Goal: Task Accomplishment & Management: Manage account settings

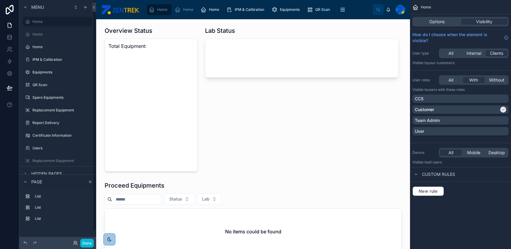
click at [72, 241] on div "Done" at bounding box center [82, 242] width 24 height 9
click at [73, 243] on icon at bounding box center [75, 242] width 5 height 5
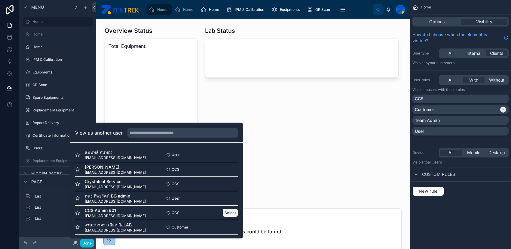
click at [225, 214] on button "Select" at bounding box center [230, 212] width 16 height 9
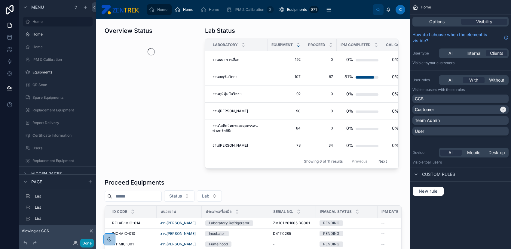
click at [83, 240] on button "Done" at bounding box center [87, 242] width 14 height 9
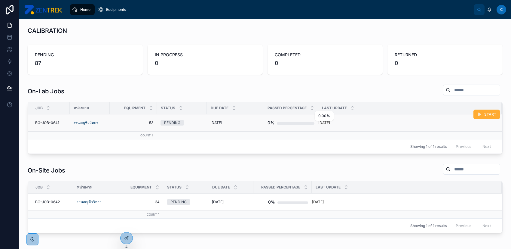
click at [281, 122] on div at bounding box center [296, 123] width 38 height 2
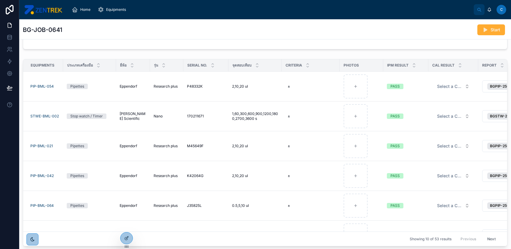
scroll to position [0, 75]
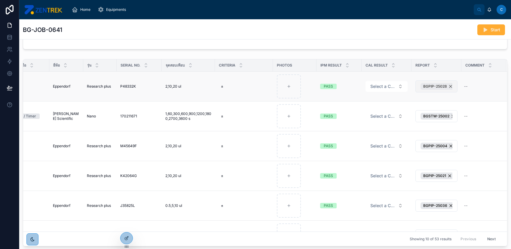
click at [423, 85] on span "BGPIP-25028" at bounding box center [435, 86] width 24 height 5
click at [425, 84] on span "New" at bounding box center [429, 86] width 9 height 6
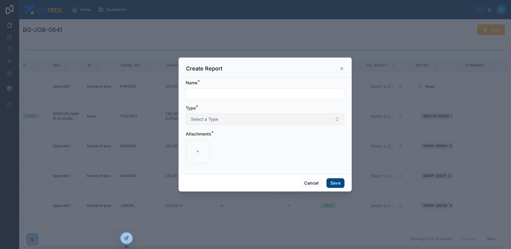
click at [305, 120] on button "Select a Type" at bounding box center [265, 118] width 159 height 11
click at [293, 141] on div "CAL" at bounding box center [265, 143] width 156 height 9
click at [303, 182] on button "Cancel" at bounding box center [311, 183] width 22 height 10
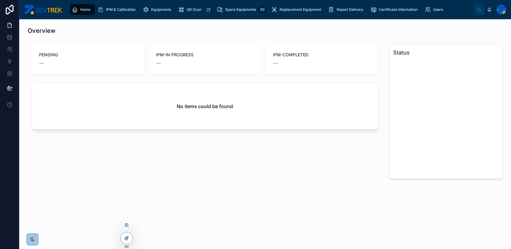
click at [128, 237] on icon at bounding box center [126, 237] width 5 height 5
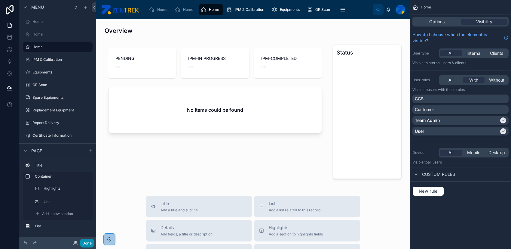
click at [86, 242] on button "Done" at bounding box center [87, 242] width 14 height 9
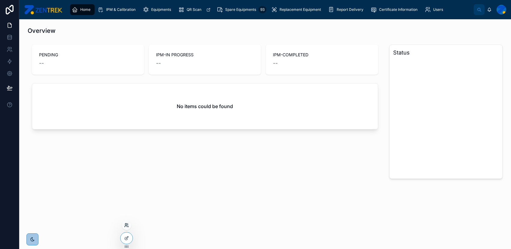
click at [126, 226] on icon at bounding box center [126, 224] width 5 height 5
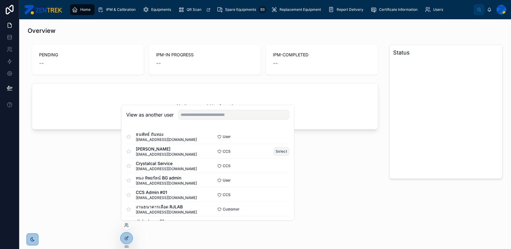
click at [276, 153] on button "Select" at bounding box center [281, 151] width 16 height 9
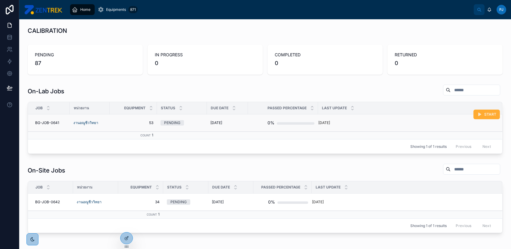
click at [289, 124] on div at bounding box center [296, 123] width 38 height 2
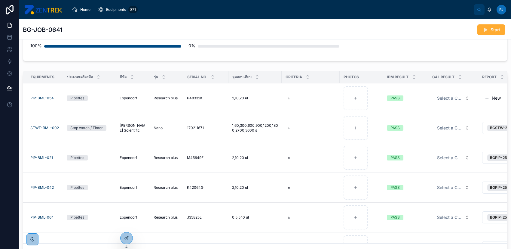
scroll to position [95, 0]
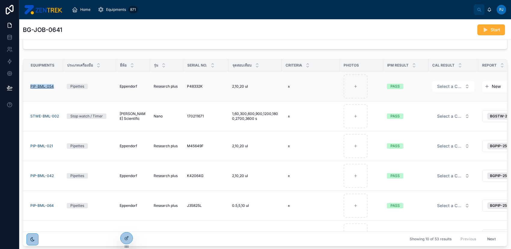
drag, startPoint x: 55, startPoint y: 85, endPoint x: 30, endPoint y: 85, distance: 24.3
click at [30, 85] on div "PIP-BML-054" at bounding box center [44, 86] width 29 height 5
copy span "PIP-BML-054"
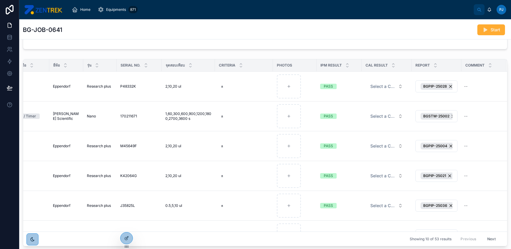
scroll to position [0, 0]
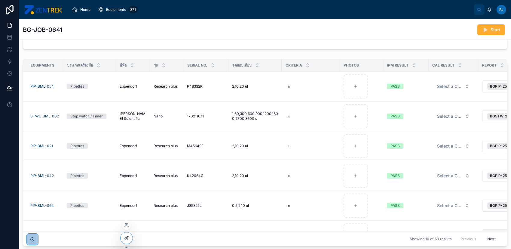
click at [127, 233] on div at bounding box center [126, 237] width 12 height 11
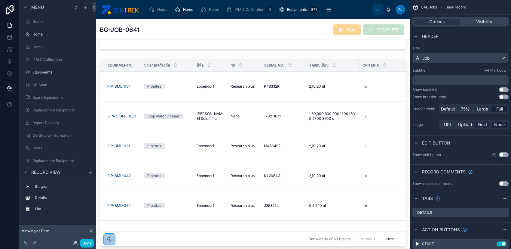
click at [477, 124] on div "Field" at bounding box center [482, 124] width 16 height 6
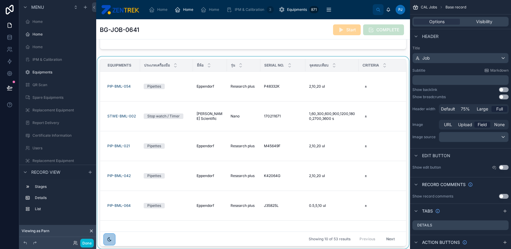
click at [159, 59] on div "ประเภทเครื่องมือ" at bounding box center [166, 64] width 52 height 11
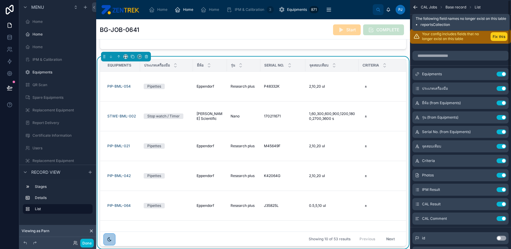
click at [495, 36] on button "Fix this" at bounding box center [498, 36] width 17 height 9
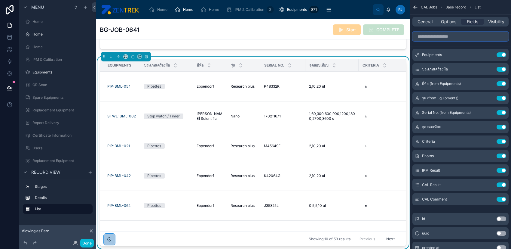
click at [446, 38] on input "scrollable content" at bounding box center [460, 37] width 96 height 10
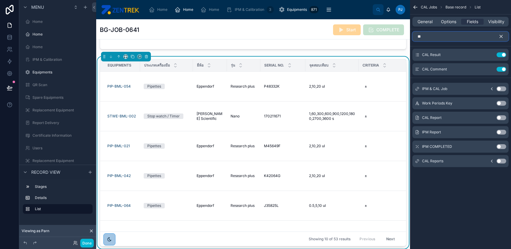
type input "**"
click at [498, 118] on button "Use setting" at bounding box center [501, 117] width 10 height 5
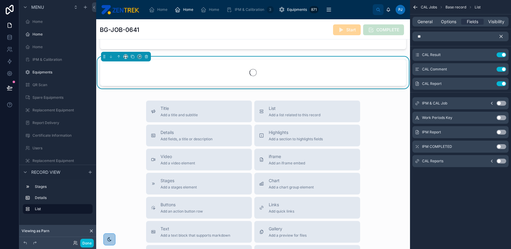
click at [503, 35] on icon "scrollable content" at bounding box center [500, 36] width 5 height 5
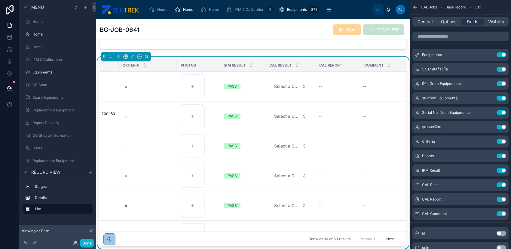
scroll to position [0, 249]
click at [488, 198] on icon "scrollable content" at bounding box center [489, 199] width 5 height 5
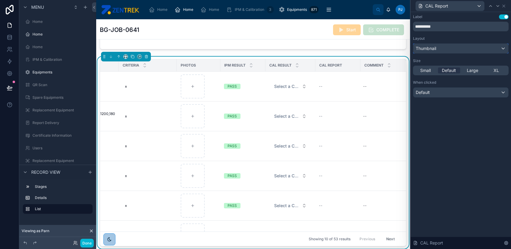
click at [448, 44] on div "Thumbnail" at bounding box center [460, 49] width 95 height 10
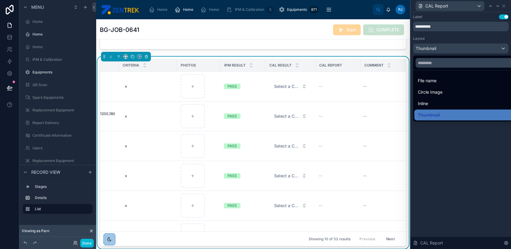
click at [448, 44] on div at bounding box center [460, 124] width 100 height 249
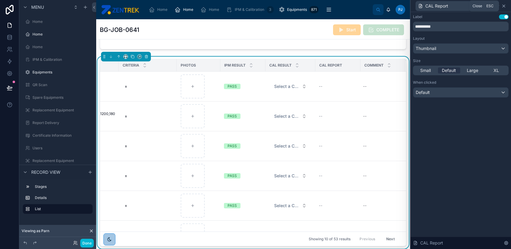
click at [506, 5] on icon at bounding box center [503, 6] width 5 height 5
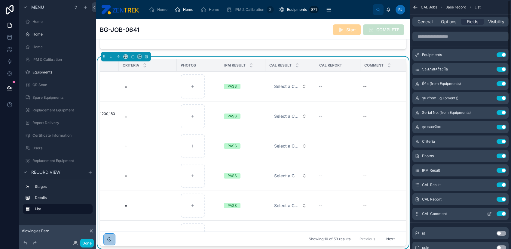
click at [487, 214] on icon "scrollable content" at bounding box center [489, 213] width 5 height 5
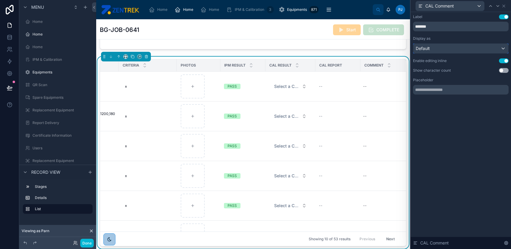
click at [489, 49] on div "Default" at bounding box center [460, 49] width 95 height 10
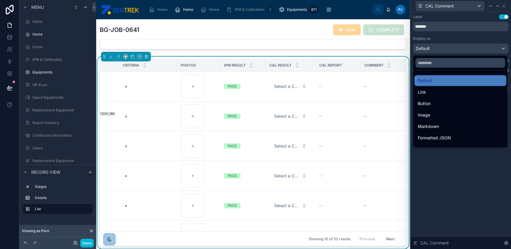
click at [489, 49] on div at bounding box center [460, 124] width 100 height 249
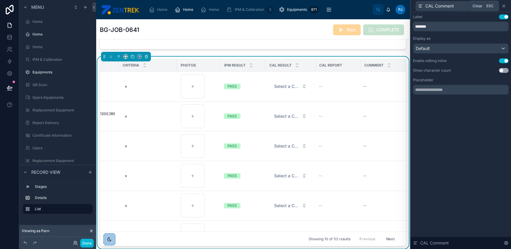
click at [505, 5] on icon at bounding box center [503, 6] width 5 height 5
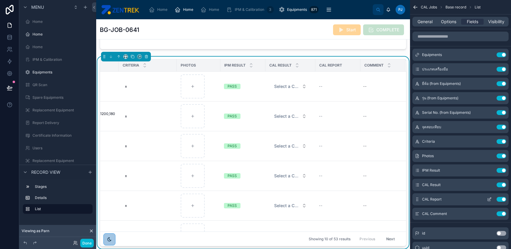
click at [490, 199] on icon "scrollable content" at bounding box center [490, 198] width 2 height 2
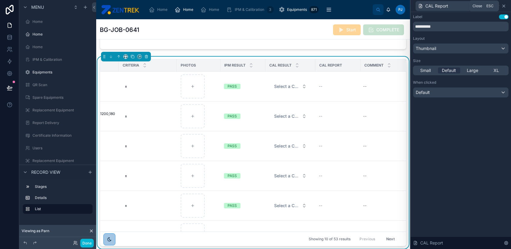
click at [504, 6] on icon at bounding box center [503, 6] width 5 height 5
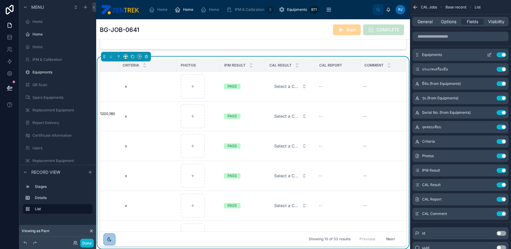
drag, startPoint x: 499, startPoint y: 198, endPoint x: 451, endPoint y: 53, distance: 152.9
click at [499, 198] on button "Use setting" at bounding box center [501, 199] width 10 height 5
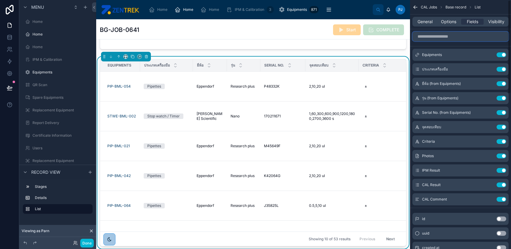
click at [448, 38] on input "scrollable content" at bounding box center [460, 37] width 96 height 10
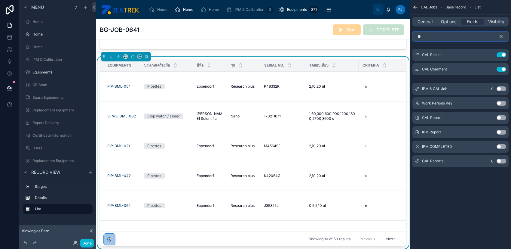
type input "**"
click at [499, 162] on button "Use setting" at bounding box center [501, 160] width 10 height 5
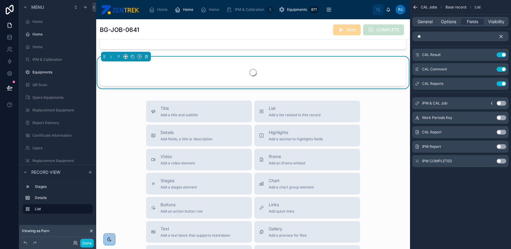
click at [500, 36] on icon "scrollable content" at bounding box center [500, 36] width 5 height 5
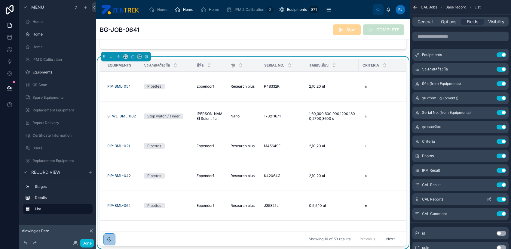
click at [491, 199] on icon "scrollable content" at bounding box center [489, 199] width 5 height 5
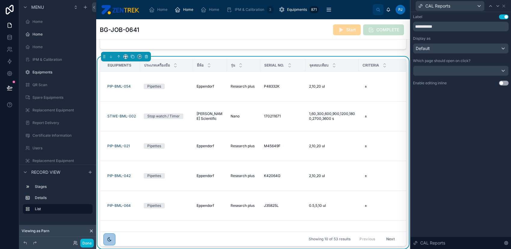
click at [501, 83] on button "Use setting" at bounding box center [504, 83] width 10 height 5
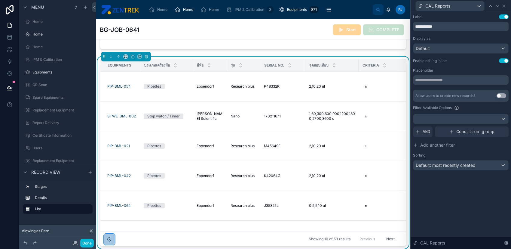
click at [499, 94] on button "Use setting" at bounding box center [501, 95] width 10 height 5
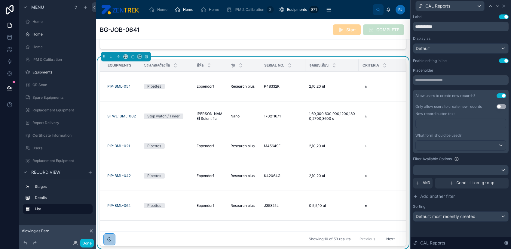
click at [501, 105] on button "Use setting" at bounding box center [501, 106] width 10 height 5
click at [504, 5] on icon at bounding box center [503, 6] width 5 height 5
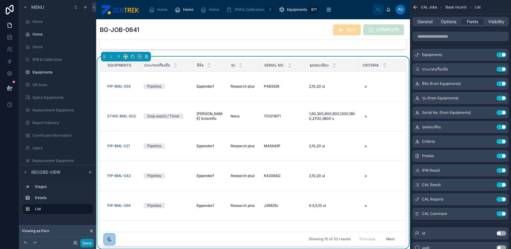
click at [92, 240] on button "Done" at bounding box center [87, 242] width 14 height 9
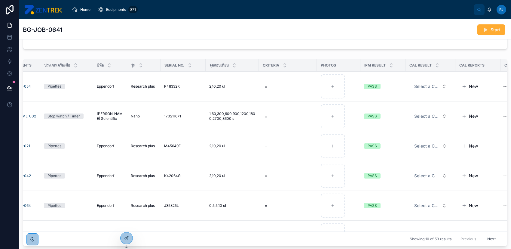
scroll to position [0, 71]
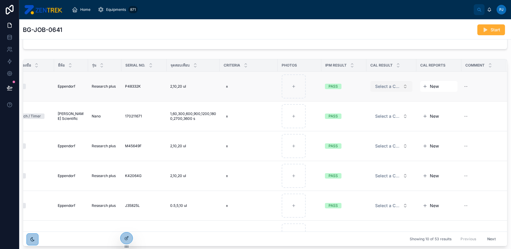
click at [380, 87] on span "Select a CAL Result" at bounding box center [387, 86] width 25 height 6
click at [423, 86] on icon "button" at bounding box center [425, 86] width 5 height 5
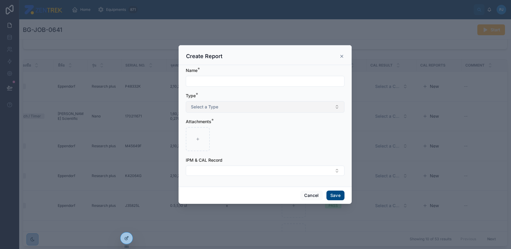
click at [343, 101] on div "Type * Select a Type" at bounding box center [265, 103] width 159 height 20
click at [316, 103] on button "Select a Type" at bounding box center [265, 106] width 159 height 11
click at [293, 170] on button "Select Button" at bounding box center [265, 170] width 159 height 10
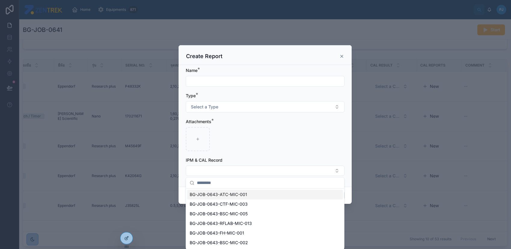
click at [294, 150] on div at bounding box center [265, 139] width 159 height 24
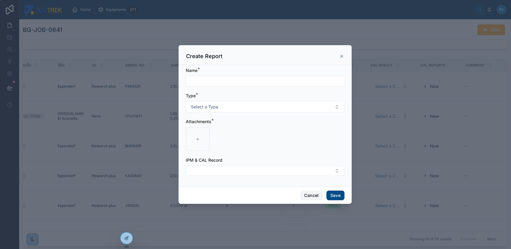
click at [309, 191] on button "Cancel" at bounding box center [311, 195] width 22 height 10
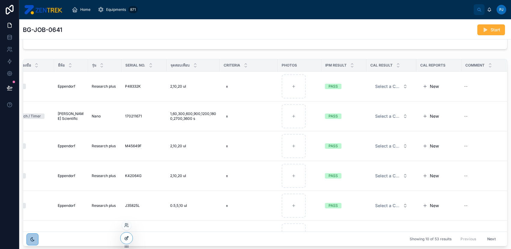
click at [125, 240] on div at bounding box center [126, 237] width 12 height 11
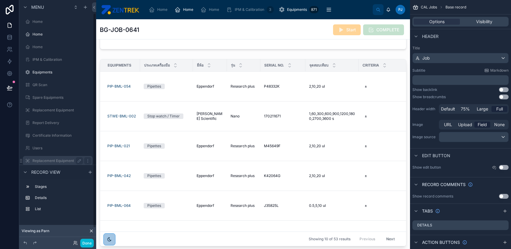
scroll to position [30, 0]
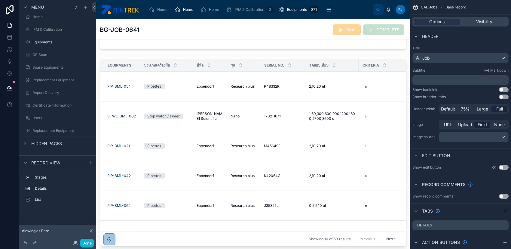
click at [46, 140] on span "Hidden pages" at bounding box center [46, 143] width 31 height 6
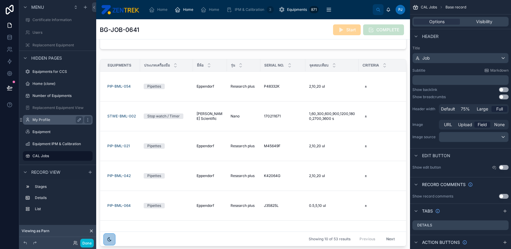
scroll to position [75, 0]
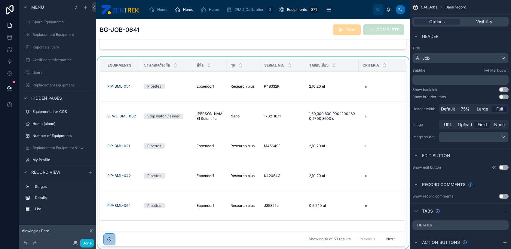
click at [194, 242] on div at bounding box center [253, 153] width 314 height 194
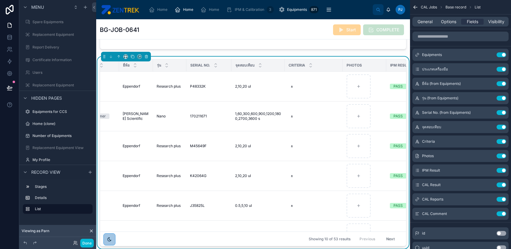
scroll to position [0, 249]
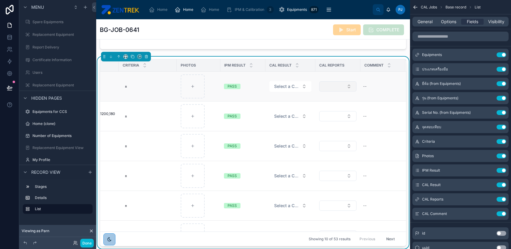
click at [319, 85] on button "Select Button" at bounding box center [337, 86] width 37 height 10
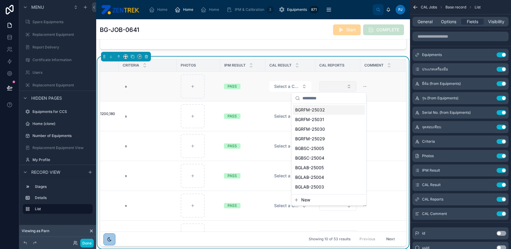
click at [319, 85] on button "Select Button" at bounding box center [337, 86] width 37 height 10
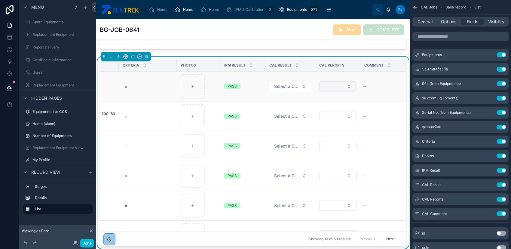
click at [319, 85] on button "Select Button" at bounding box center [337, 86] width 37 height 10
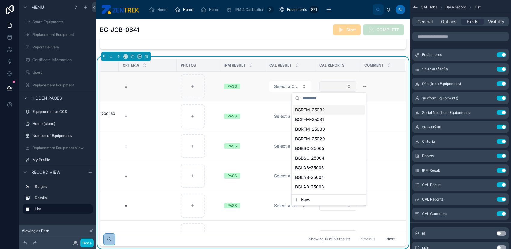
click at [319, 85] on button "Select Button" at bounding box center [337, 86] width 37 height 10
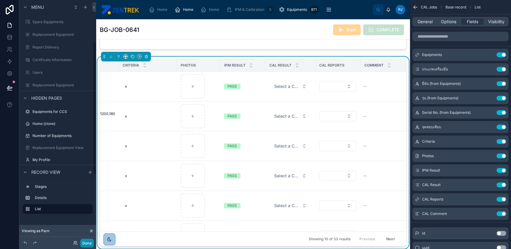
click at [83, 244] on button "Done" at bounding box center [87, 242] width 14 height 9
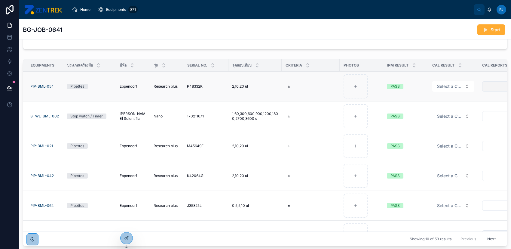
click at [485, 87] on button "Select Button" at bounding box center [500, 86] width 37 height 10
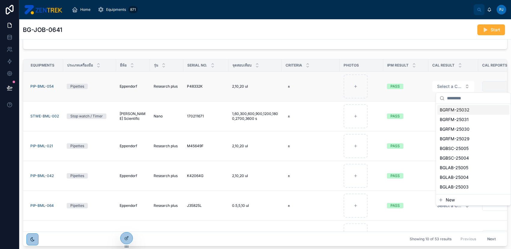
click at [485, 87] on button "Select Button" at bounding box center [500, 86] width 37 height 10
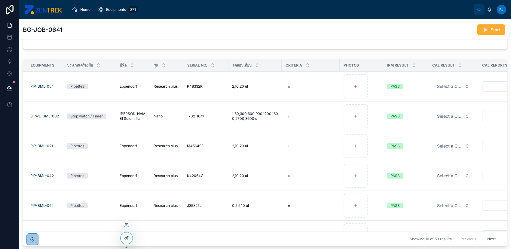
click at [125, 241] on div at bounding box center [126, 237] width 12 height 11
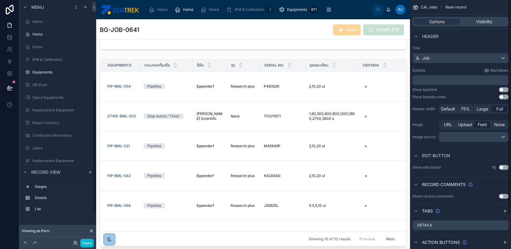
scroll to position [144, 0]
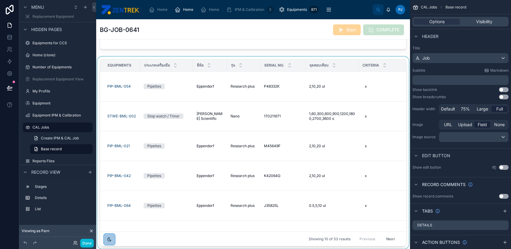
click at [360, 60] on div "Criteria" at bounding box center [387, 64] width 57 height 11
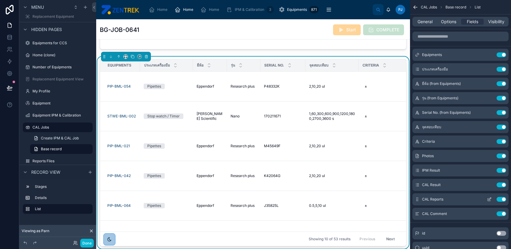
click at [491, 198] on icon "scrollable content" at bounding box center [489, 199] width 5 height 5
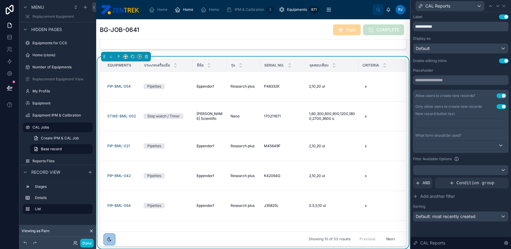
click at [483, 123] on p "﻿" at bounding box center [461, 123] width 87 height 6
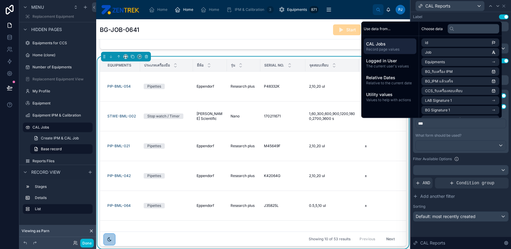
click at [485, 133] on div "What form should be used?" at bounding box center [460, 135] width 91 height 5
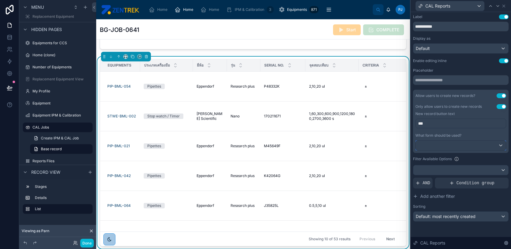
click at [485, 145] on div at bounding box center [461, 145] width 90 height 10
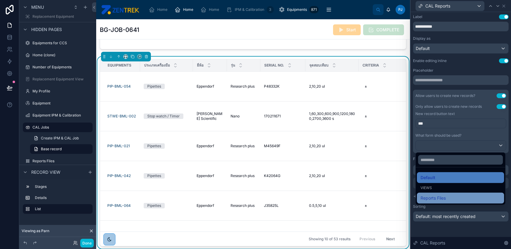
click at [476, 197] on div "Reports Files" at bounding box center [460, 197] width 80 height 7
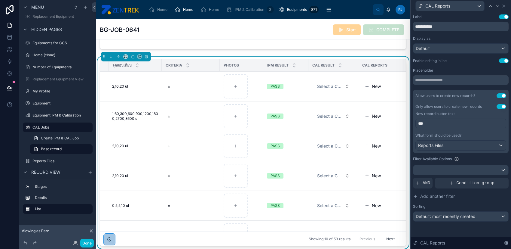
scroll to position [0, 249]
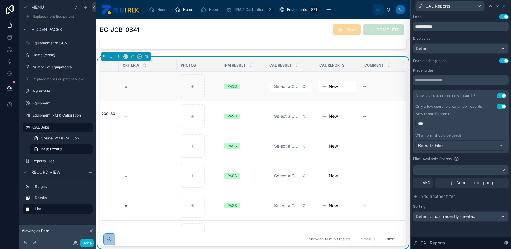
click at [329, 87] on span "New" at bounding box center [333, 86] width 9 height 6
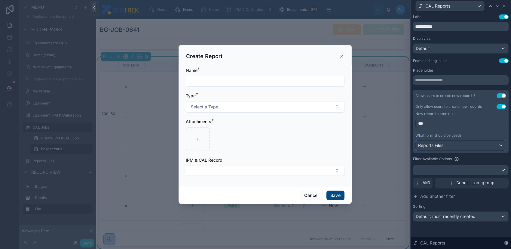
click at [462, 145] on div "Reports Files" at bounding box center [461, 145] width 90 height 10
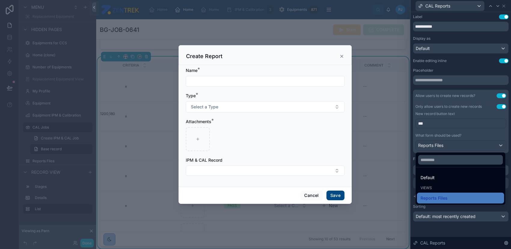
click at [440, 175] on div "Default" at bounding box center [460, 177] width 80 height 7
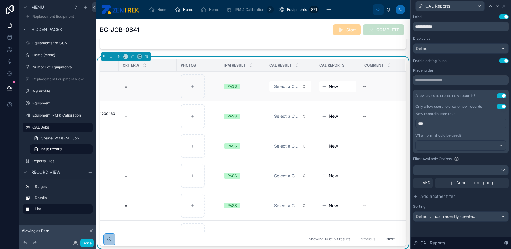
click at [329, 85] on span "New" at bounding box center [333, 86] width 9 height 6
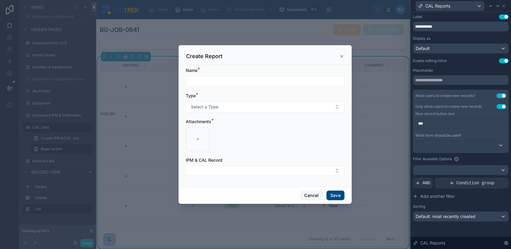
click at [315, 195] on button "Cancel" at bounding box center [311, 195] width 22 height 10
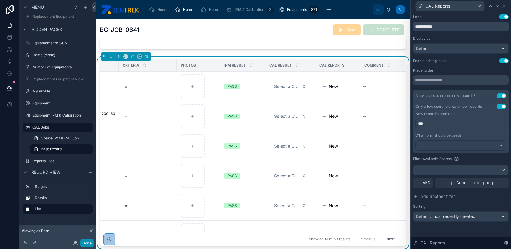
click at [83, 242] on button "Done" at bounding box center [87, 242] width 14 height 9
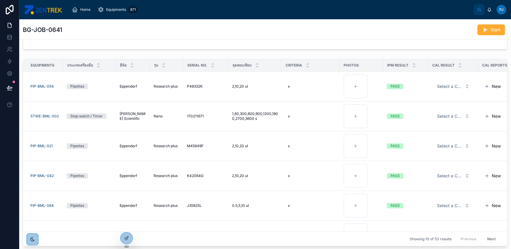
scroll to position [0, 71]
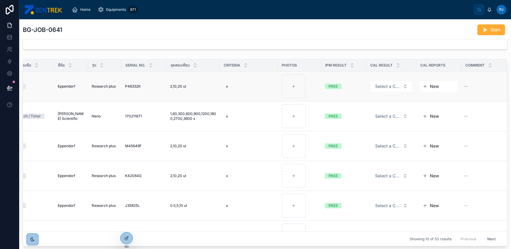
click at [430, 84] on span "New" at bounding box center [434, 86] width 9 height 6
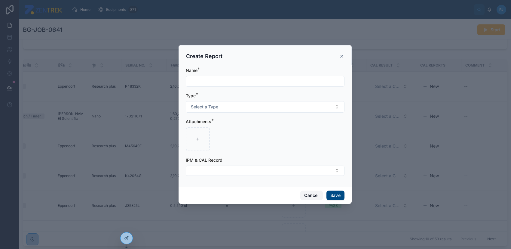
click at [315, 197] on button "Cancel" at bounding box center [311, 195] width 22 height 10
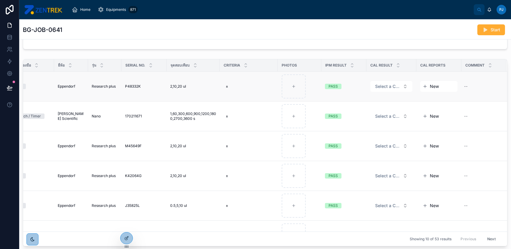
click at [434, 85] on button "New" at bounding box center [439, 86] width 32 height 6
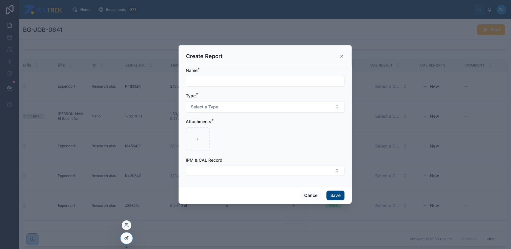
click at [125, 237] on icon at bounding box center [126, 238] width 3 height 3
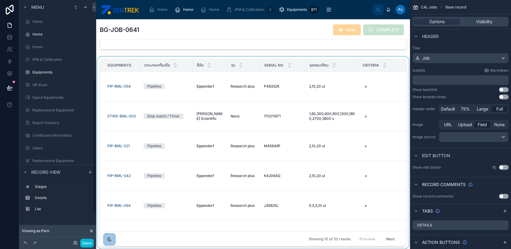
scroll to position [144, 0]
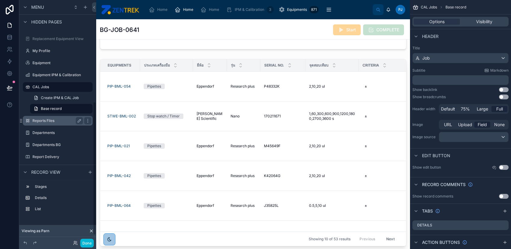
click at [63, 120] on label "Reports Files" at bounding box center [56, 120] width 48 height 5
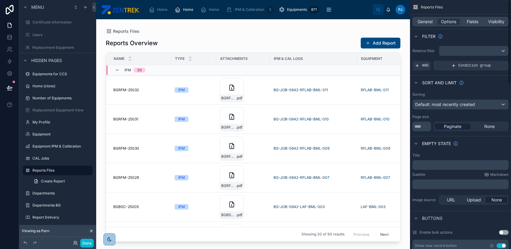
click at [390, 41] on div at bounding box center [253, 130] width 314 height 222
click at [375, 41] on button "Add Report" at bounding box center [381, 43] width 40 height 11
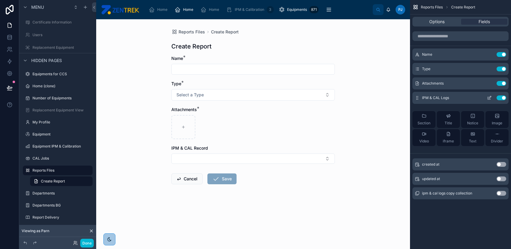
click at [496, 97] on button "Use setting" at bounding box center [501, 97] width 10 height 5
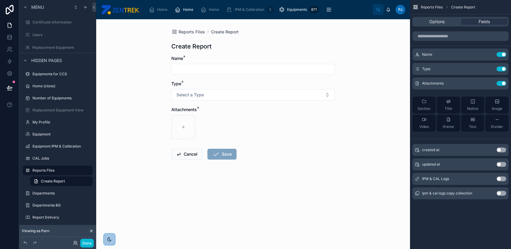
click at [312, 154] on form "Name * Type * Select a Type Attachments * Cancel Save" at bounding box center [252, 126] width 163 height 142
click at [189, 12] on div "Home" at bounding box center [185, 10] width 21 height 10
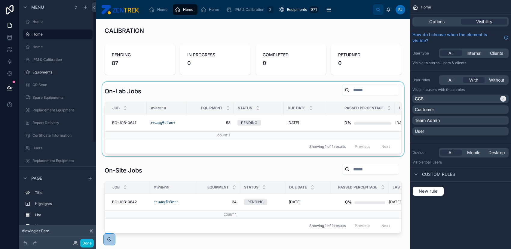
click at [296, 122] on div at bounding box center [253, 119] width 304 height 74
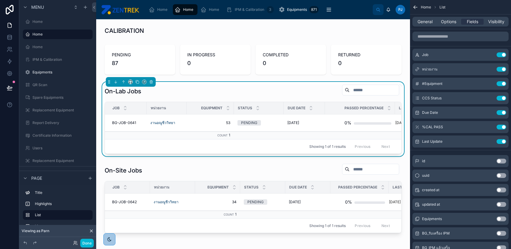
click at [283, 122] on td "PENDING" at bounding box center [259, 122] width 50 height 17
click at [90, 244] on button "Done" at bounding box center [87, 242] width 14 height 9
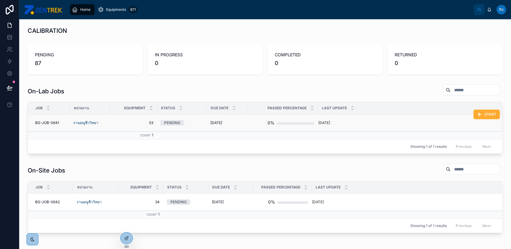
click at [271, 125] on div "0%" at bounding box center [270, 123] width 7 height 12
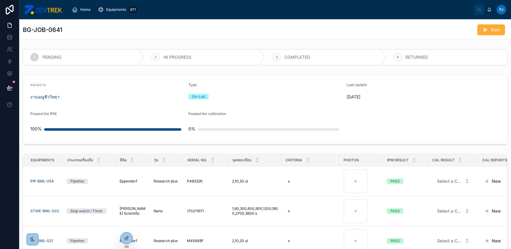
scroll to position [80, 0]
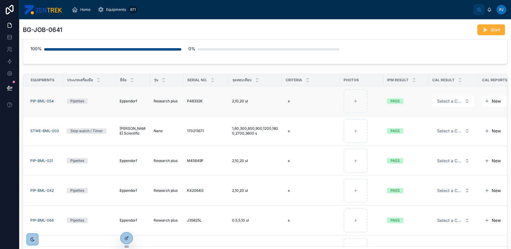
click at [490, 102] on button "New" at bounding box center [500, 101] width 32 height 6
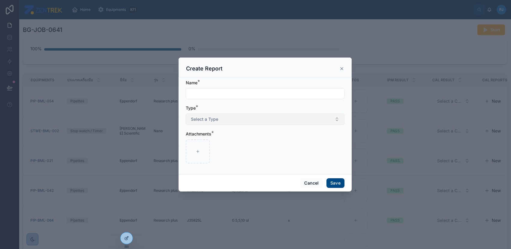
click at [246, 119] on button "Select a Type" at bounding box center [265, 118] width 159 height 11
click at [217, 142] on div "CAL" at bounding box center [265, 143] width 156 height 9
click at [216, 92] on input "text" at bounding box center [265, 93] width 158 height 8
type input "******"
click at [203, 154] on div at bounding box center [198, 151] width 24 height 24
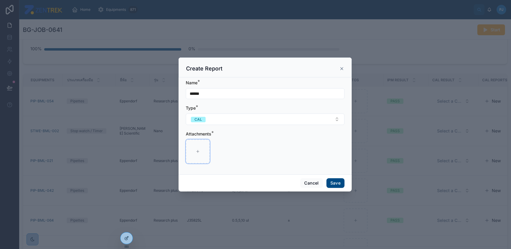
type input "**********"
click at [329, 185] on button "Save" at bounding box center [335, 183] width 18 height 10
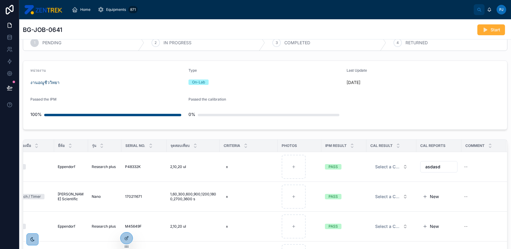
scroll to position [55, 0]
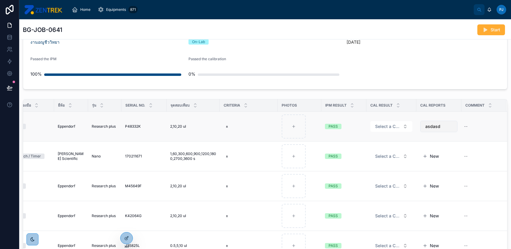
click at [435, 126] on button "asdasd" at bounding box center [438, 125] width 37 height 11
click at [433, 139] on div "asdasd" at bounding box center [430, 139] width 72 height 10
click at [433, 127] on button "New" at bounding box center [439, 126] width 32 height 6
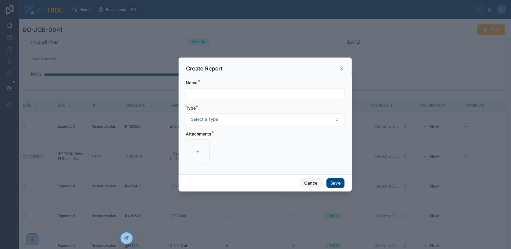
click at [308, 181] on button "Cancel" at bounding box center [311, 183] width 22 height 10
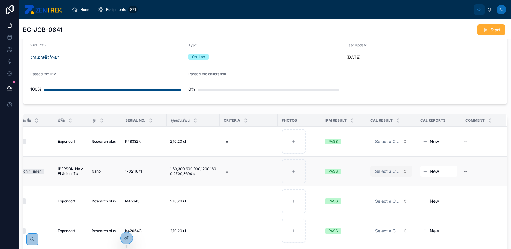
scroll to position [40, 0]
click at [393, 138] on button "Select a CAL Result" at bounding box center [391, 141] width 42 height 11
click at [408, 104] on div "หน่วยงาน งานอณูชีววิทยา Type On-Lab Last Update [DATE] Passed the IPM 100% Pass…" at bounding box center [265, 69] width 492 height 74
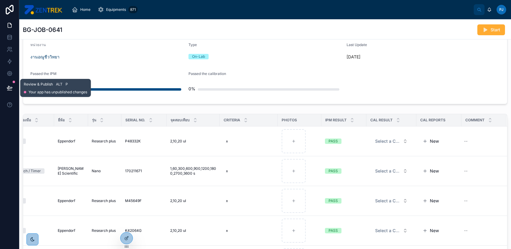
click at [12, 85] on icon at bounding box center [10, 88] width 6 height 6
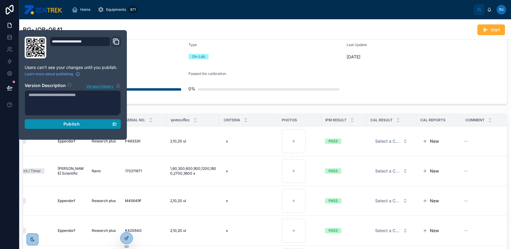
click at [49, 126] on button "Publish" at bounding box center [73, 124] width 96 height 10
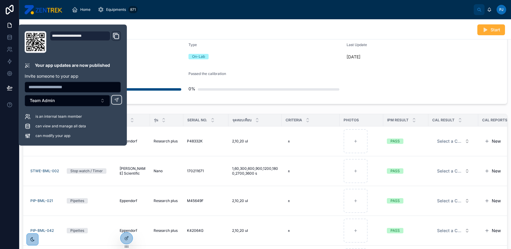
click at [483, 81] on form "หน่วยงาน งานอณูชีววิทยา Type On-Lab Last Update [DATE] Passed the IPM 100% Pass…" at bounding box center [265, 69] width 484 height 69
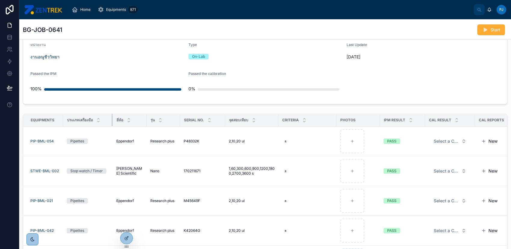
drag, startPoint x: 114, startPoint y: 119, endPoint x: 111, endPoint y: 120, distance: 3.5
click at [111, 120] on div at bounding box center [112, 120] width 2 height 12
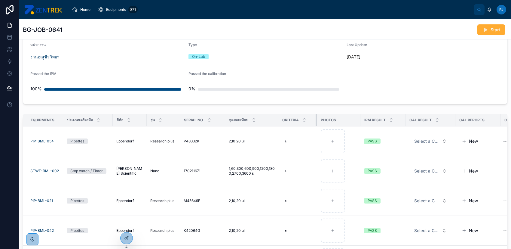
drag, startPoint x: 335, startPoint y: 118, endPoint x: 316, endPoint y: 117, distance: 19.6
click at [316, 117] on div at bounding box center [317, 120] width 2 height 12
drag, startPoint x: 404, startPoint y: 118, endPoint x: 336, endPoint y: 118, distance: 67.6
click at [336, 118] on tr "Equipments ประเภทเครื่องมือ ยี่ห้อ รุ่น Serial No. จุดสอบเทียบ Criteria Photos …" at bounding box center [280, 120] width 514 height 12
drag, startPoint x: 446, startPoint y: 119, endPoint x: 365, endPoint y: 119, distance: 81.1
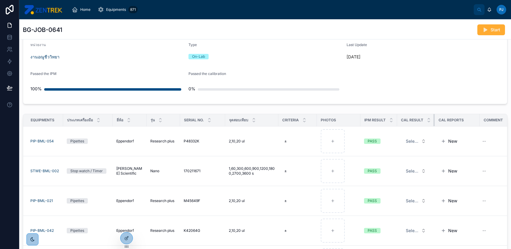
click at [365, 119] on tr "Equipments ประเภทเครื่องมือ ยี่ห้อ รุ่น Serial No. จุดสอบเทียบ Criteria Photos …" at bounding box center [274, 120] width 502 height 12
click at [425, 138] on button "Select a CAL Result" at bounding box center [416, 141] width 30 height 11
drag, startPoint x: 359, startPoint y: 120, endPoint x: 323, endPoint y: 124, distance: 36.2
click at [323, 124] on th "Photos" at bounding box center [339, 120] width 45 height 12
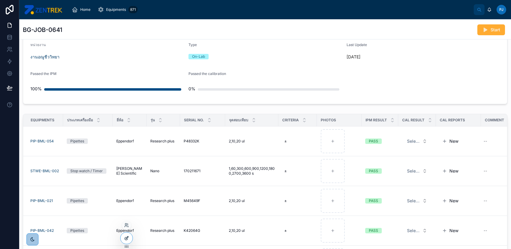
click at [123, 235] on div at bounding box center [126, 237] width 12 height 11
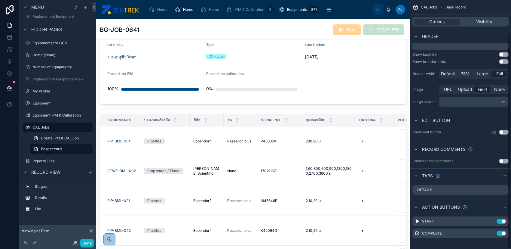
scroll to position [38, 0]
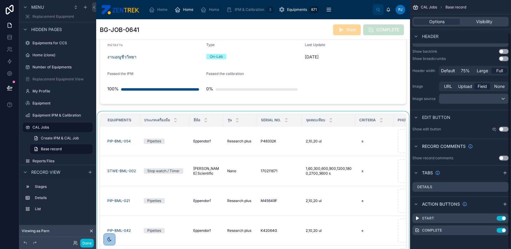
click at [361, 122] on div "Criteria" at bounding box center [374, 119] width 38 height 11
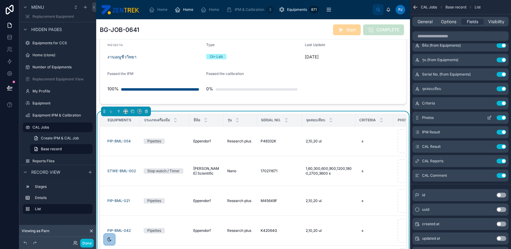
click at [488, 117] on icon "scrollable content" at bounding box center [489, 117] width 5 height 5
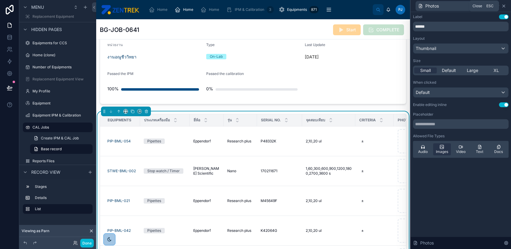
click at [505, 7] on icon at bounding box center [503, 6] width 2 height 2
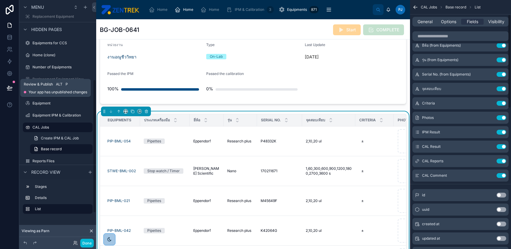
click at [11, 85] on icon at bounding box center [10, 88] width 6 height 6
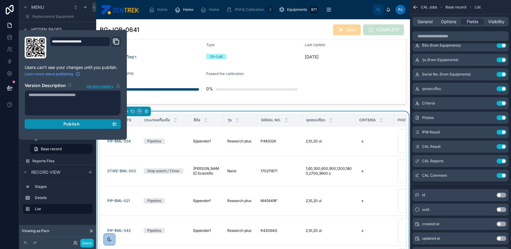
click at [43, 124] on div "Publish" at bounding box center [73, 123] width 88 height 5
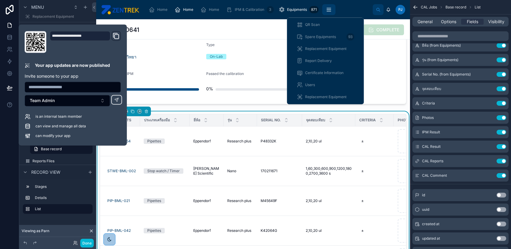
click at [326, 11] on icon "scrollable content" at bounding box center [329, 10] width 6 height 6
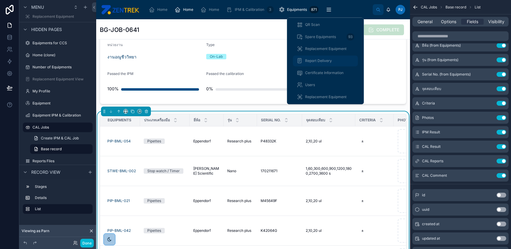
click at [331, 63] on span "Report Delivery" at bounding box center [318, 60] width 27 height 5
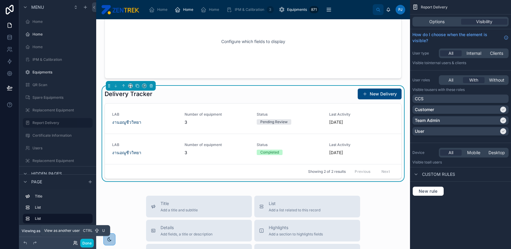
click at [74, 243] on icon at bounding box center [75, 242] width 5 height 5
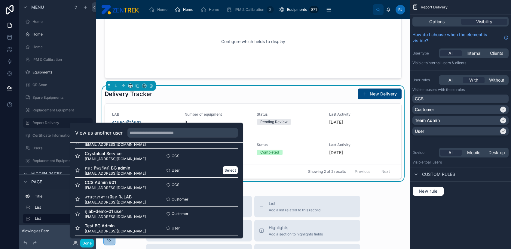
scroll to position [40, 0]
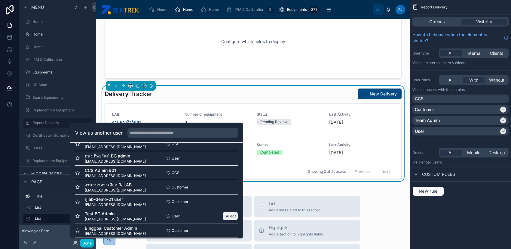
click at [223, 212] on button "Select" at bounding box center [230, 215] width 16 height 9
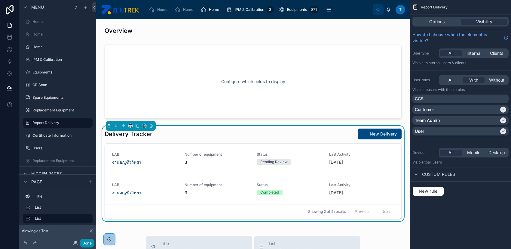
click at [92, 242] on button "Done" at bounding box center [87, 242] width 14 height 9
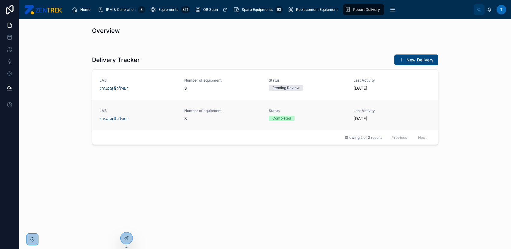
click at [324, 112] on span "Status" at bounding box center [308, 110] width 78 height 5
click at [343, 81] on span "Status" at bounding box center [308, 80] width 78 height 5
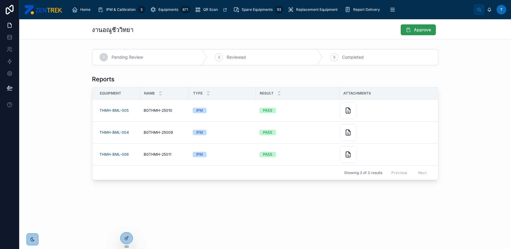
click at [413, 31] on button "Approve" at bounding box center [418, 29] width 35 height 11
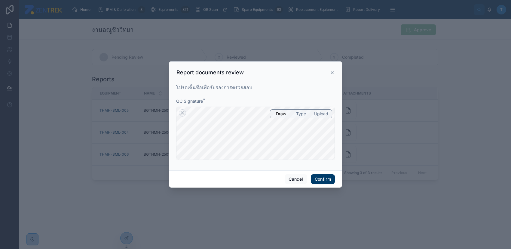
click at [325, 178] on button "Confirm" at bounding box center [323, 179] width 24 height 10
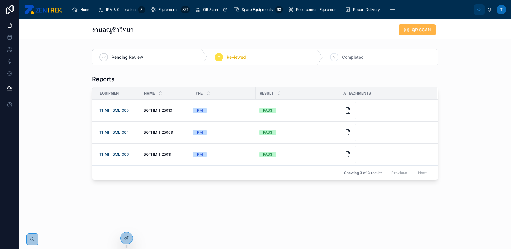
click at [411, 29] on button "QR SCAN" at bounding box center [416, 29] width 37 height 11
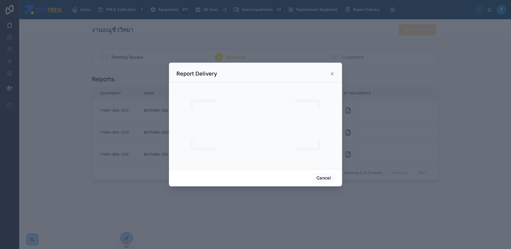
click at [330, 71] on icon at bounding box center [332, 73] width 5 height 5
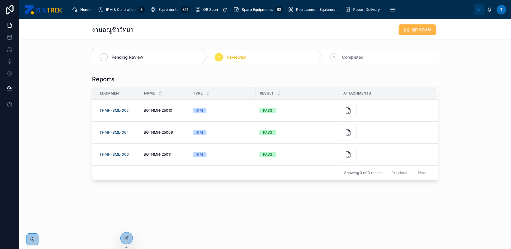
click at [428, 31] on span "QR SCAN" at bounding box center [421, 30] width 19 height 6
click at [131, 238] on div at bounding box center [126, 237] width 12 height 11
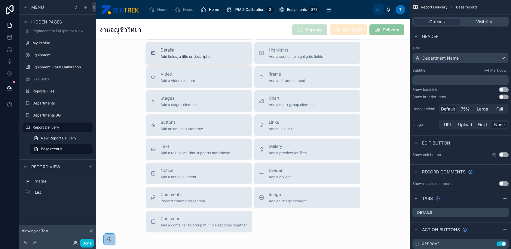
scroll to position [204, 0]
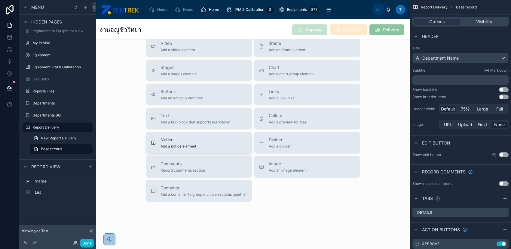
click at [210, 145] on div "Notice Add a notice element" at bounding box center [199, 142] width 96 height 12
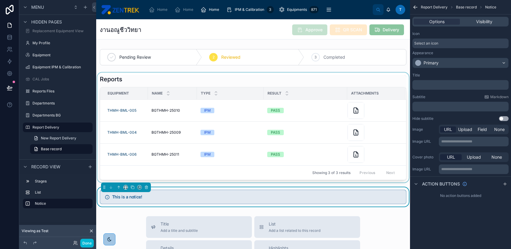
scroll to position [0, 0]
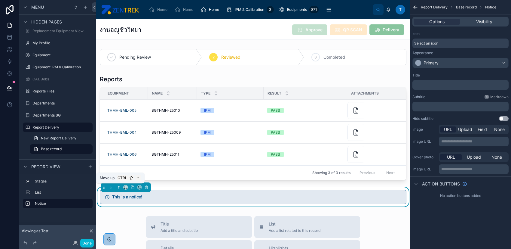
click at [119, 187] on icon at bounding box center [119, 187] width 4 height 4
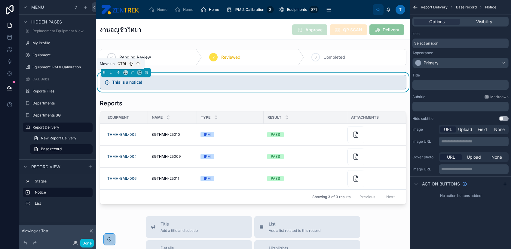
click at [117, 73] on icon at bounding box center [119, 72] width 4 height 4
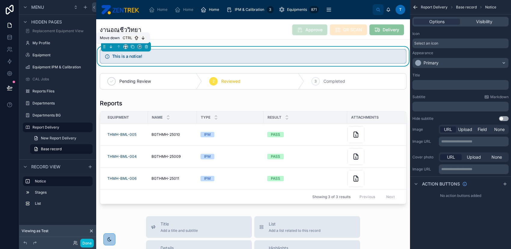
click at [109, 46] on icon at bounding box center [111, 46] width 4 height 4
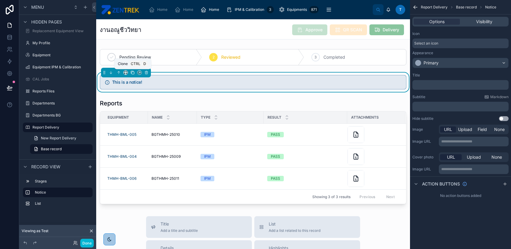
click at [131, 74] on icon at bounding box center [132, 72] width 4 height 4
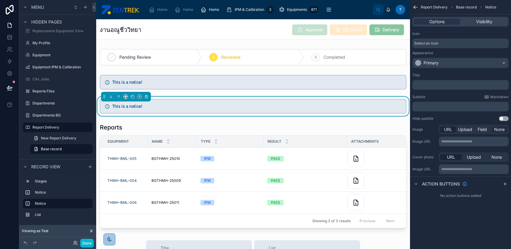
click at [495, 129] on span "None" at bounding box center [499, 129] width 11 height 6
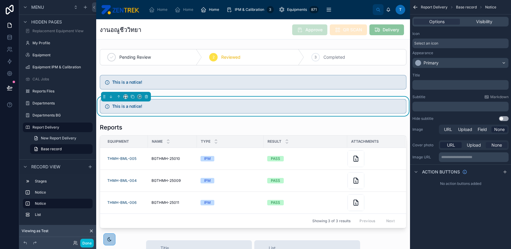
click at [496, 147] on span "None" at bounding box center [496, 145] width 11 height 6
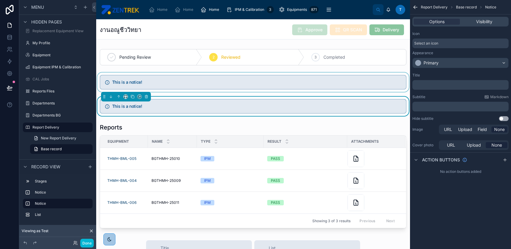
click at [375, 84] on div at bounding box center [253, 81] width 314 height 19
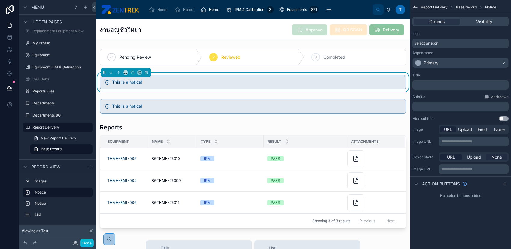
click at [497, 157] on span "None" at bounding box center [496, 157] width 11 height 6
click at [497, 130] on span "None" at bounding box center [499, 129] width 11 height 6
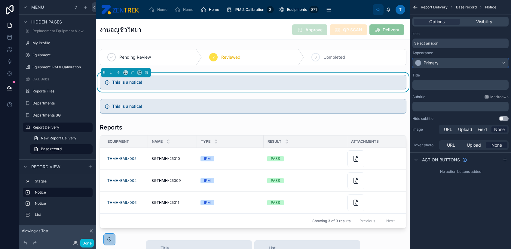
click at [432, 63] on div "Primary" at bounding box center [430, 63] width 15 height 6
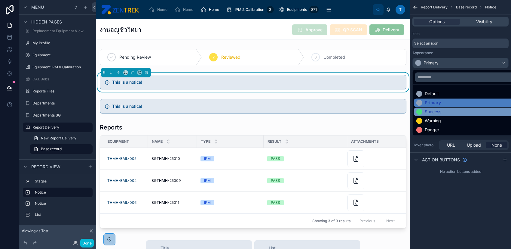
drag, startPoint x: 436, startPoint y: 107, endPoint x: 435, endPoint y: 113, distance: 6.1
click at [435, 113] on ul "Default Primary Success Warning Danger" at bounding box center [467, 109] width 109 height 50
click at [435, 113] on div "Success" at bounding box center [433, 111] width 17 height 6
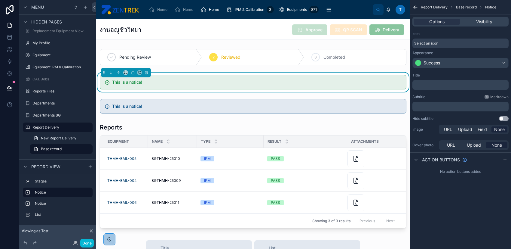
click at [431, 45] on span "Select an icon" at bounding box center [426, 43] width 24 height 5
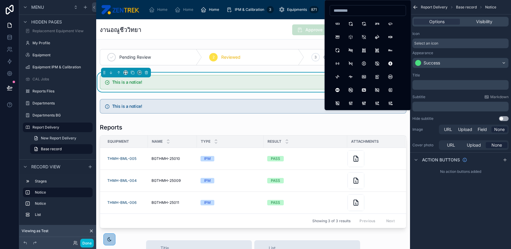
click at [461, 88] on div "﻿" at bounding box center [460, 85] width 96 height 10
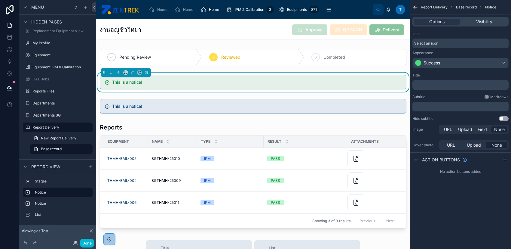
click at [460, 86] on p "﻿" at bounding box center [461, 84] width 93 height 5
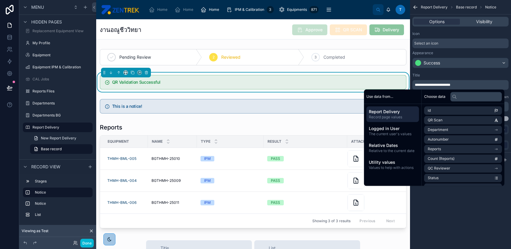
click at [456, 76] on div "Title" at bounding box center [460, 75] width 96 height 5
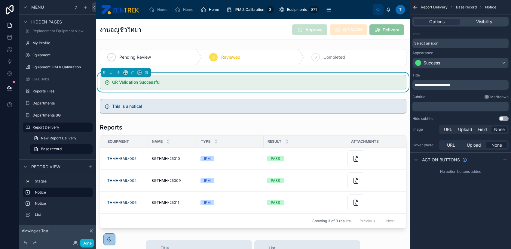
click at [439, 85] on span "**********" at bounding box center [432, 85] width 35 height 4
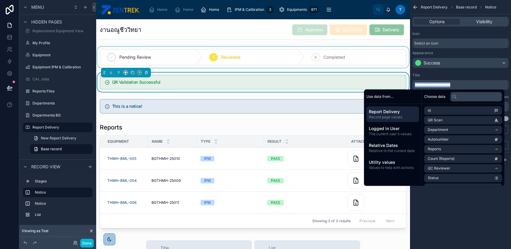
copy span "**********"
click at [463, 83] on p "**********" at bounding box center [461, 84] width 93 height 5
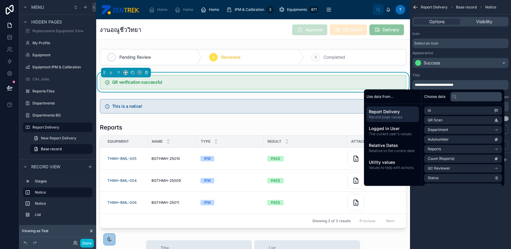
click at [437, 71] on div "**********" at bounding box center [460, 96] width 101 height 53
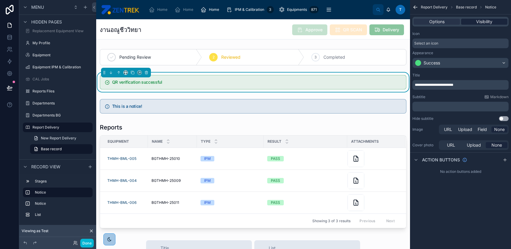
click at [486, 22] on span "Visibility" at bounding box center [484, 22] width 16 height 6
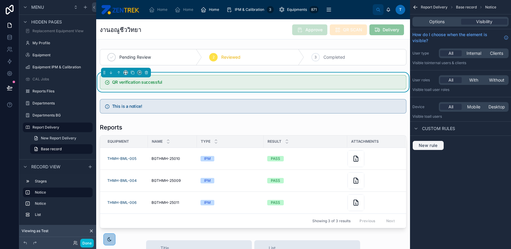
click at [439, 142] on span "New rule" at bounding box center [428, 144] width 24 height 5
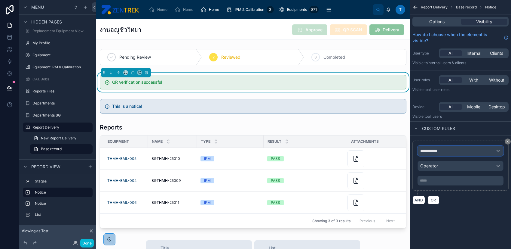
click at [439, 148] on span "**********" at bounding box center [431, 151] width 22 height 6
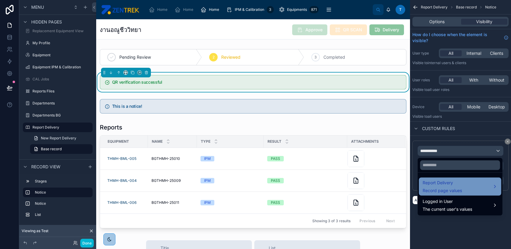
click at [437, 180] on span "Report Delivery" at bounding box center [442, 182] width 39 height 7
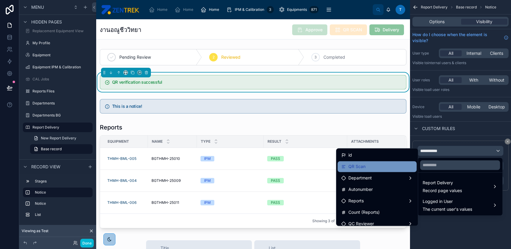
scroll to position [40, 0]
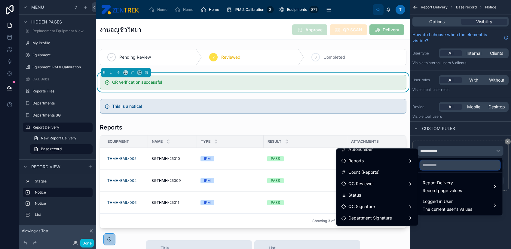
click at [429, 163] on input "text" at bounding box center [460, 165] width 80 height 10
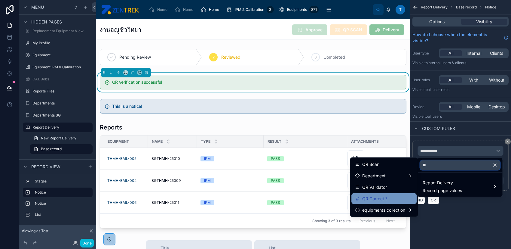
type input "**"
click at [398, 196] on div "QR Correct ?" at bounding box center [384, 198] width 58 height 7
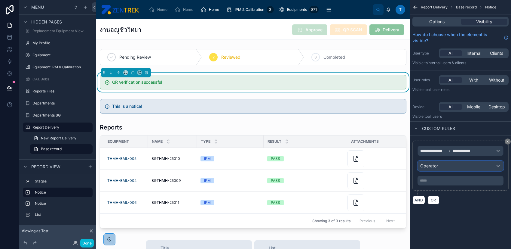
click at [451, 164] on div "Operator" at bounding box center [460, 166] width 85 height 10
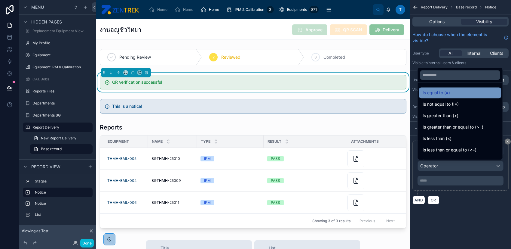
click at [446, 93] on span "Is equal to (=)" at bounding box center [436, 92] width 27 height 7
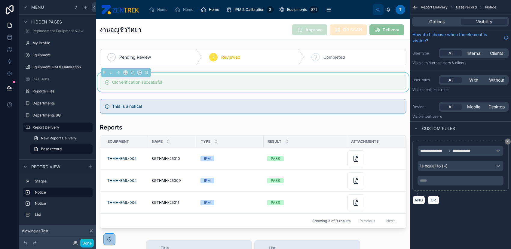
click at [446, 177] on div "***** ﻿" at bounding box center [460, 180] width 86 height 10
click at [446, 182] on div "***** ﻿" at bounding box center [460, 180] width 86 height 10
click at [446, 180] on p "***** ﻿" at bounding box center [461, 180] width 82 height 5
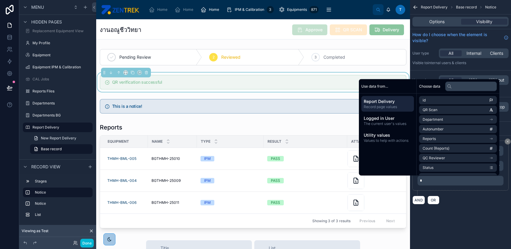
click at [456, 207] on div "**********" at bounding box center [460, 172] width 101 height 73
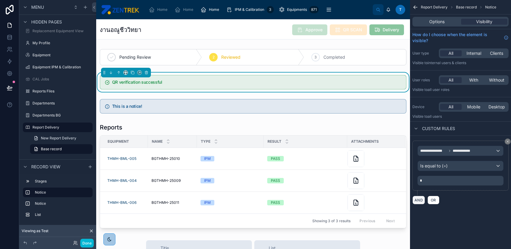
click at [421, 200] on button "AND" at bounding box center [418, 199] width 13 height 9
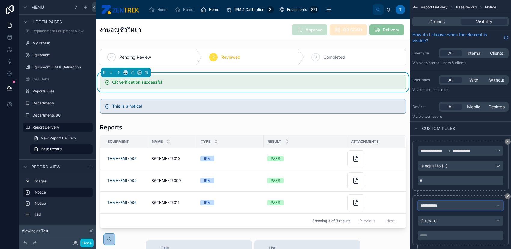
click at [438, 203] on span "**********" at bounding box center [431, 205] width 22 height 6
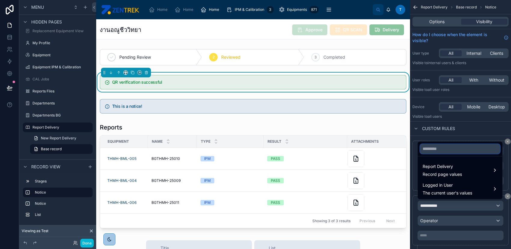
click at [444, 151] on input "text" at bounding box center [460, 149] width 80 height 10
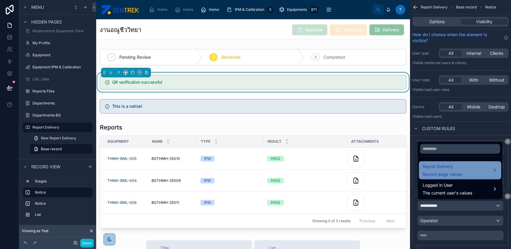
click at [446, 169] on span "Report Delivery" at bounding box center [442, 166] width 39 height 7
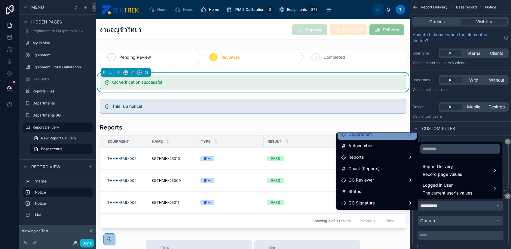
scroll to position [40, 0]
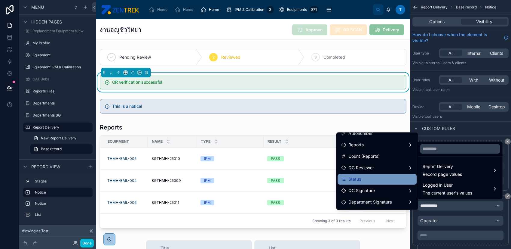
drag, startPoint x: 380, startPoint y: 172, endPoint x: 381, endPoint y: 176, distance: 3.7
click at [381, 176] on ul "id QR Scan Department Autonumber Reports Count (Reports) QC Reviewer Status QC …" at bounding box center [376, 170] width 81 height 77
click at [381, 176] on div "Status" at bounding box center [377, 178] width 72 height 7
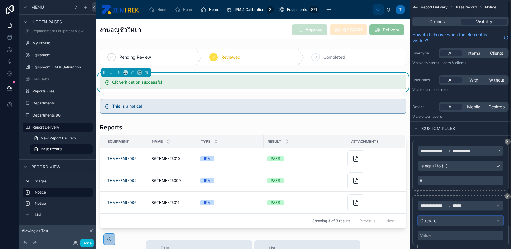
click at [441, 216] on div "Operator" at bounding box center [460, 220] width 85 height 10
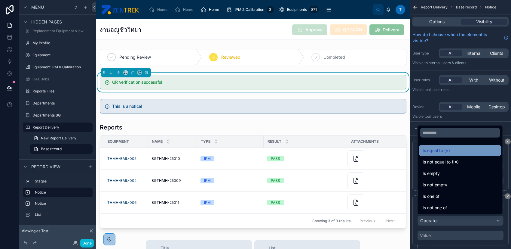
click at [439, 150] on span "Is equal to (=)" at bounding box center [436, 150] width 27 height 7
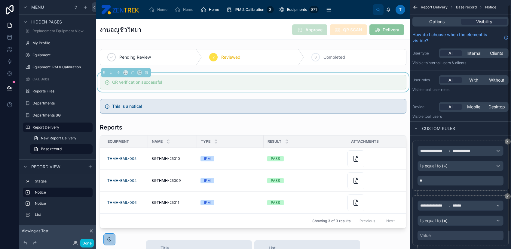
scroll to position [24, 0]
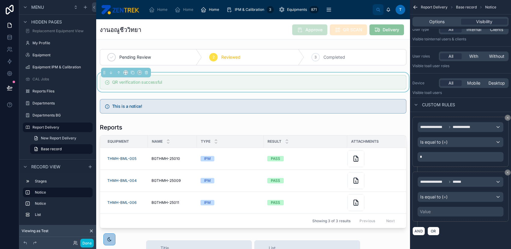
click at [450, 209] on div "Value" at bounding box center [460, 211] width 86 height 10
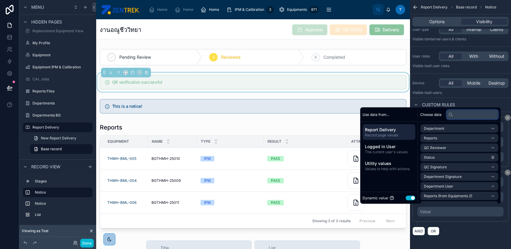
click at [460, 115] on input "text" at bounding box center [472, 114] width 52 height 10
click at [407, 197] on button "Use setting" at bounding box center [410, 197] width 10 height 5
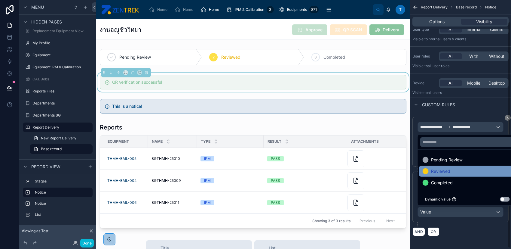
click at [440, 166] on div "Reviewed" at bounding box center [467, 171] width 97 height 11
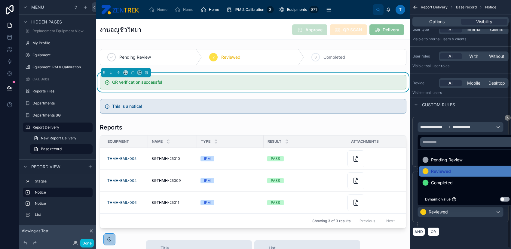
click at [469, 223] on div "**********" at bounding box center [460, 198] width 96 height 55
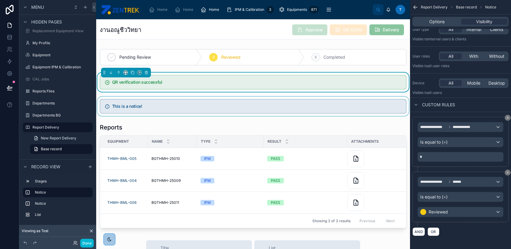
click at [202, 107] on div at bounding box center [253, 105] width 314 height 19
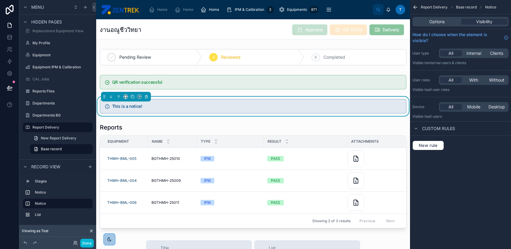
scroll to position [0, 0]
click at [435, 15] on div "Options Visibility" at bounding box center [460, 21] width 101 height 14
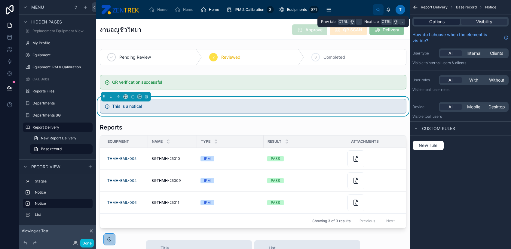
click at [437, 20] on span "Options" at bounding box center [436, 22] width 15 height 6
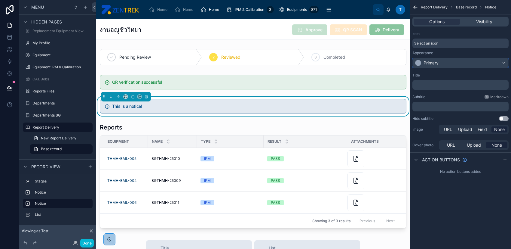
click at [465, 63] on div "Primary" at bounding box center [461, 63] width 96 height 10
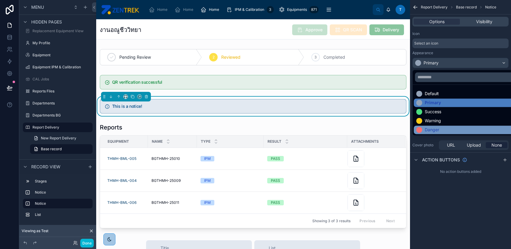
click at [442, 128] on div "Danger" at bounding box center [467, 130] width 102 height 6
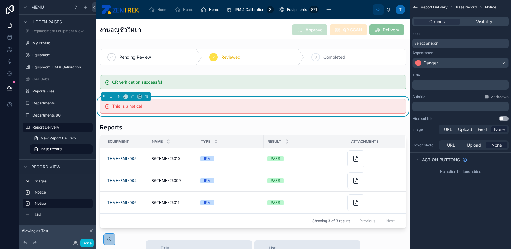
click at [454, 83] on p "﻿" at bounding box center [461, 84] width 93 height 5
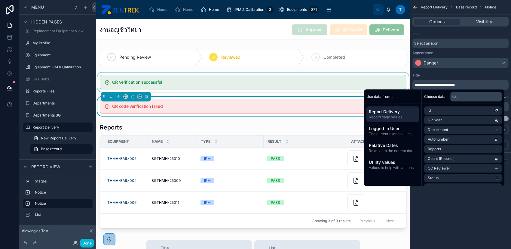
click at [325, 78] on div at bounding box center [253, 81] width 314 height 19
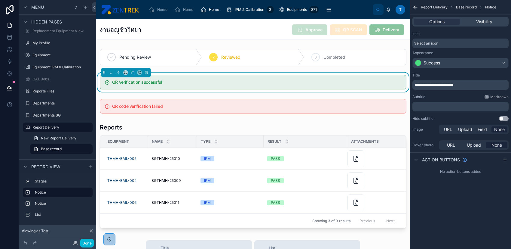
click at [422, 84] on span "**********" at bounding box center [434, 85] width 38 height 4
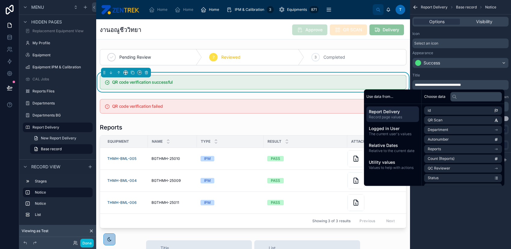
click at [468, 78] on div "**********" at bounding box center [460, 81] width 96 height 17
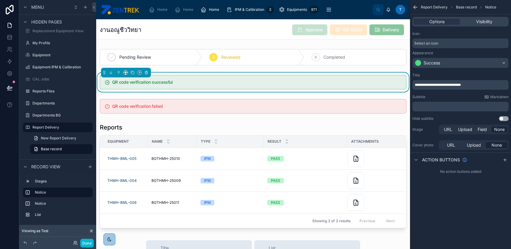
click at [473, 85] on p "**********" at bounding box center [461, 84] width 93 height 5
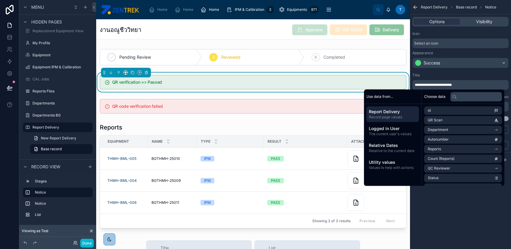
click at [475, 78] on div "**********" at bounding box center [460, 81] width 96 height 17
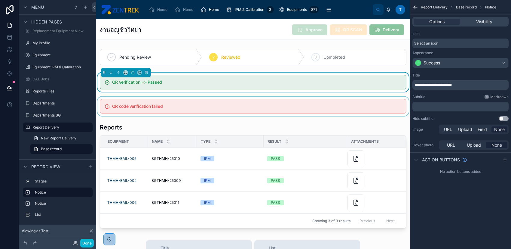
click at [243, 112] on div at bounding box center [253, 105] width 314 height 19
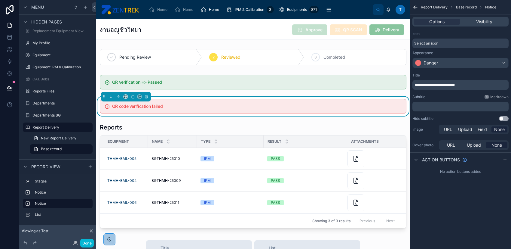
click at [462, 86] on p "**********" at bounding box center [461, 84] width 93 height 5
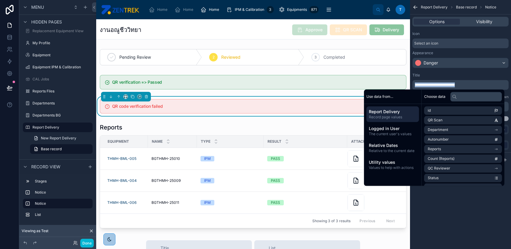
paste div "scrollable content"
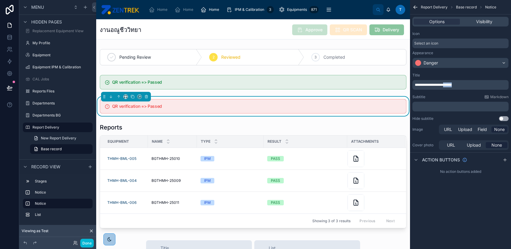
click at [449, 85] on span "**********" at bounding box center [433, 85] width 37 height 4
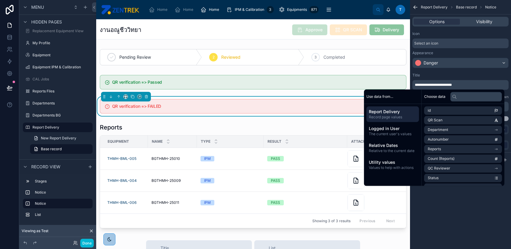
click at [454, 76] on div "Title" at bounding box center [460, 75] width 96 height 5
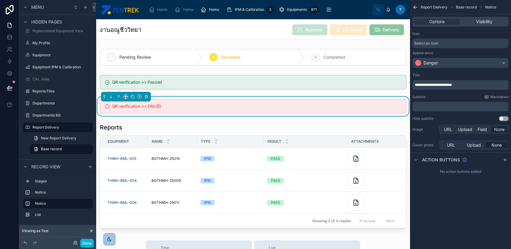
click at [447, 108] on p "﻿" at bounding box center [461, 106] width 93 height 5
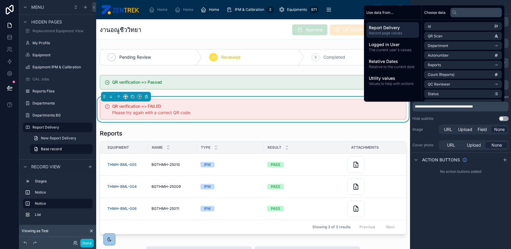
click at [485, 108] on p "**********" at bounding box center [461, 106] width 93 height 5
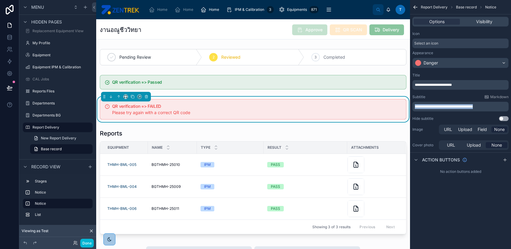
drag, startPoint x: 489, startPoint y: 105, endPoint x: 361, endPoint y: 105, distance: 127.7
click at [361, 105] on div "Home Home Home IPM & Calibration 3 Equipments 871 QR Scan Spare Equipments 93 R…" at bounding box center [303, 124] width 415 height 249
click at [503, 116] on button "Use setting" at bounding box center [504, 118] width 10 height 5
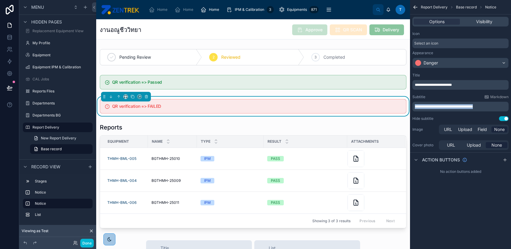
drag, startPoint x: 490, startPoint y: 105, endPoint x: 379, endPoint y: 105, distance: 111.2
click at [379, 105] on div "Home Home Home IPM & Calibration 3 Equipments 871 QR Scan Spare Equipments 93 R…" at bounding box center [303, 124] width 415 height 249
click at [482, 130] on span "Field" at bounding box center [481, 129] width 9 height 6
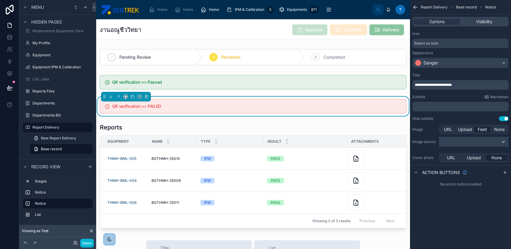
click at [482, 137] on div "scrollable content" at bounding box center [473, 142] width 69 height 10
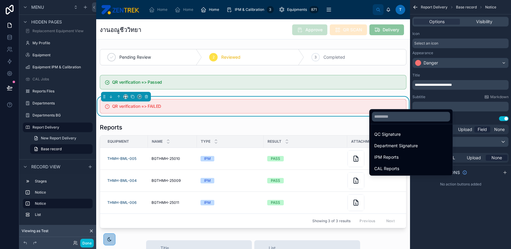
click at [482, 137] on div "scrollable content" at bounding box center [255, 124] width 511 height 249
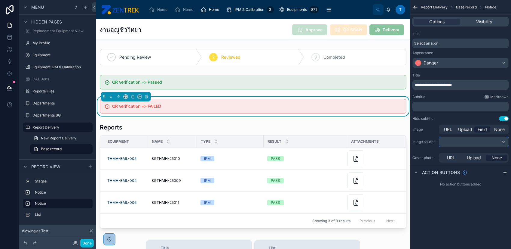
click at [483, 139] on div "scrollable content" at bounding box center [473, 142] width 69 height 10
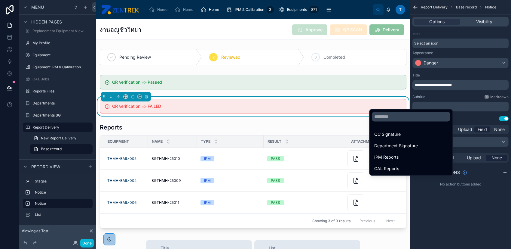
click at [471, 118] on div "scrollable content" at bounding box center [255, 124] width 511 height 249
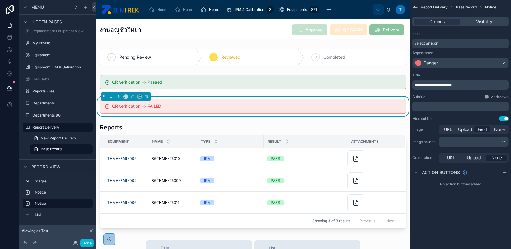
click at [480, 131] on span "Field" at bounding box center [481, 129] width 9 height 6
click at [503, 116] on button "Use setting" at bounding box center [504, 118] width 10 height 5
click at [477, 118] on div "Hide subtitle Use setting" at bounding box center [460, 118] width 96 height 5
click at [480, 18] on div "Options Visibility" at bounding box center [460, 22] width 96 height 10
click at [487, 23] on span "Visibility" at bounding box center [484, 22] width 16 height 6
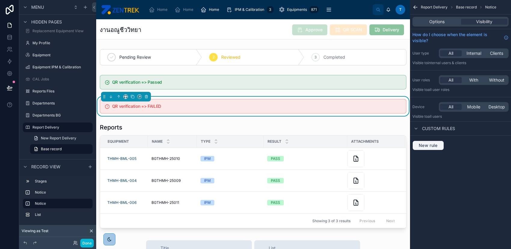
click at [433, 145] on span "New rule" at bounding box center [428, 144] width 24 height 5
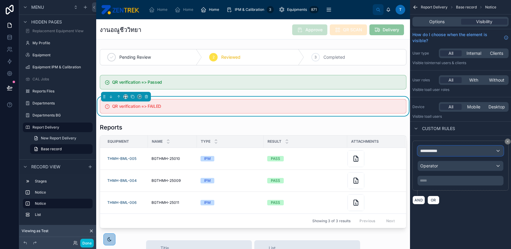
click at [440, 148] on span "**********" at bounding box center [431, 151] width 22 height 6
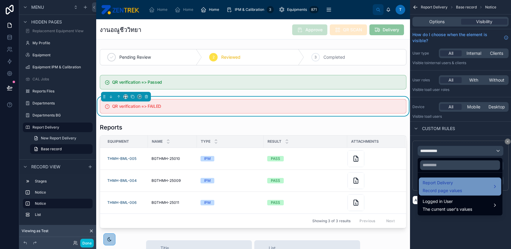
click at [447, 182] on span "Report Delivery" at bounding box center [442, 182] width 39 height 7
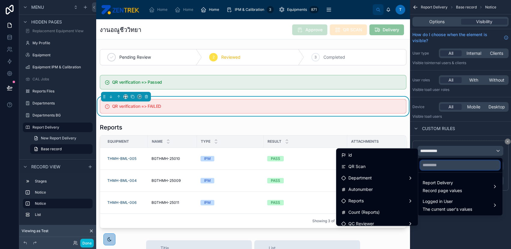
click at [438, 165] on input "text" at bounding box center [460, 165] width 80 height 10
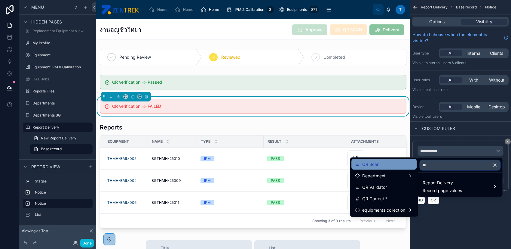
type input "**"
click at [394, 166] on div "QR Scan" at bounding box center [384, 163] width 58 height 7
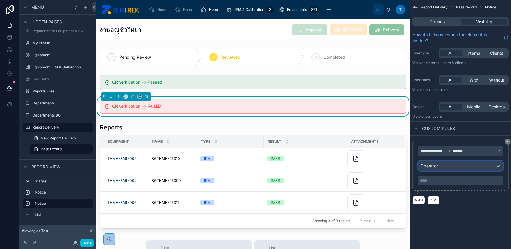
click at [442, 167] on div "Operator" at bounding box center [460, 166] width 85 height 10
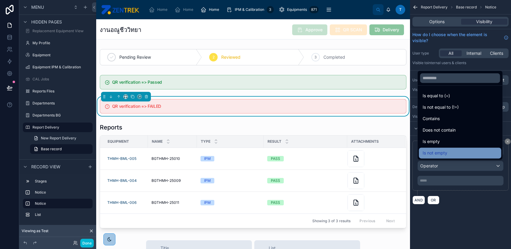
click at [453, 150] on div "Is not empty" at bounding box center [460, 152] width 75 height 7
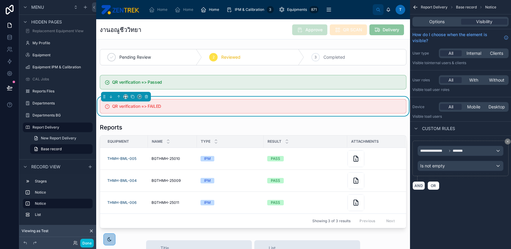
click at [418, 184] on button "AND" at bounding box center [418, 185] width 13 height 9
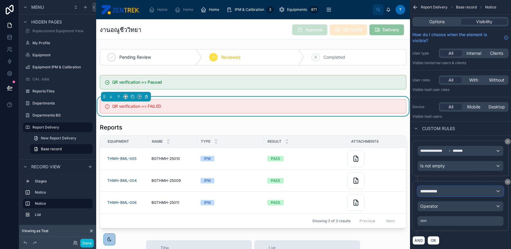
click at [435, 188] on span "**********" at bounding box center [431, 191] width 22 height 6
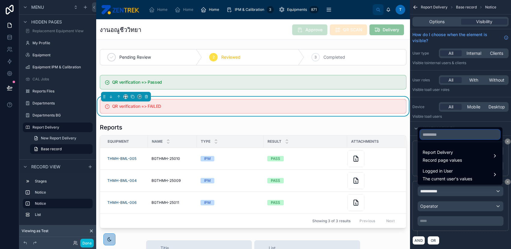
click at [439, 133] on input "text" at bounding box center [460, 135] width 80 height 10
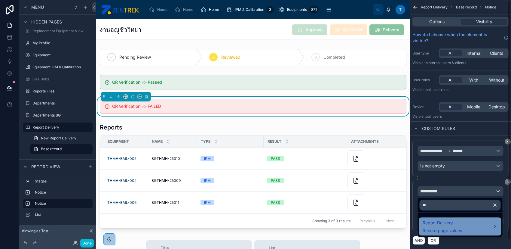
type input "**"
click at [454, 221] on span "Report Delivery" at bounding box center [442, 222] width 39 height 7
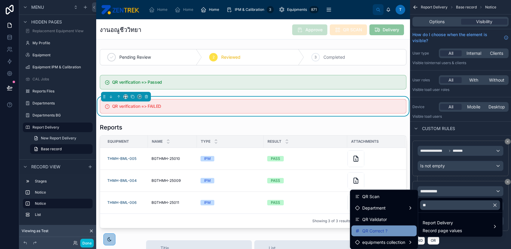
click at [398, 230] on div "QR Correct ?" at bounding box center [384, 230] width 58 height 7
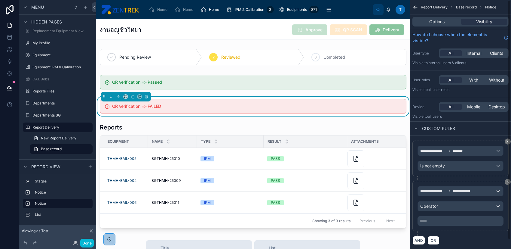
click at [434, 221] on p "***** ﻿" at bounding box center [461, 220] width 82 height 5
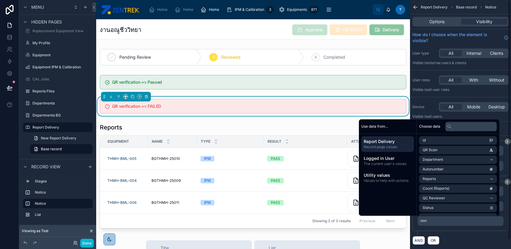
click at [456, 221] on p "***** ﻿" at bounding box center [461, 220] width 82 height 5
click at [480, 227] on div "**********" at bounding box center [460, 206] width 96 height 50
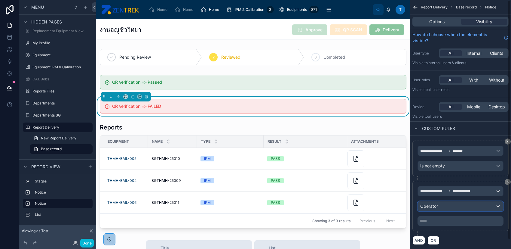
click at [468, 205] on div "Operator" at bounding box center [460, 206] width 85 height 10
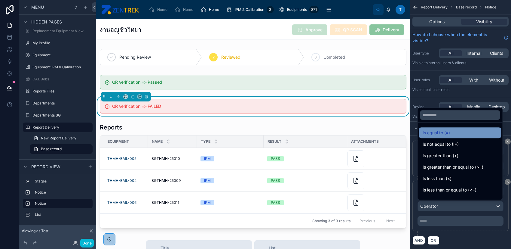
click at [453, 135] on div "Is equal to (=)" at bounding box center [460, 132] width 75 height 7
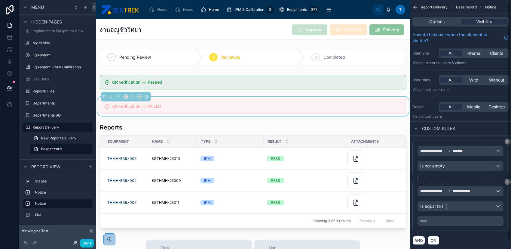
click at [448, 218] on p "***** ﻿" at bounding box center [461, 220] width 82 height 5
click at [456, 233] on div "**********" at bounding box center [460, 208] width 96 height 55
click at [487, 134] on div "Custom rules" at bounding box center [460, 128] width 101 height 14
click at [90, 243] on button "Done" at bounding box center [87, 242] width 14 height 9
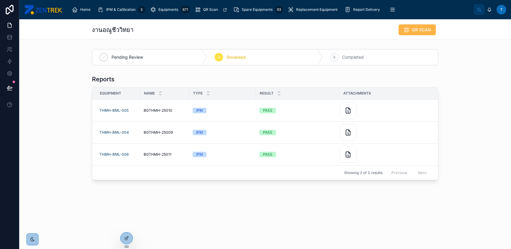
click at [413, 32] on span "QR SCAN" at bounding box center [421, 30] width 19 height 6
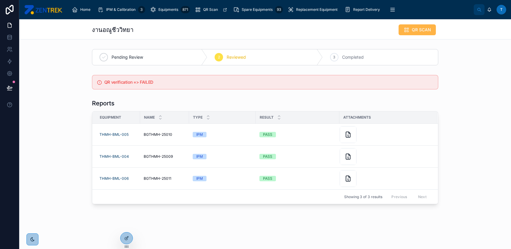
click at [406, 33] on button "QR SCAN" at bounding box center [416, 29] width 37 height 11
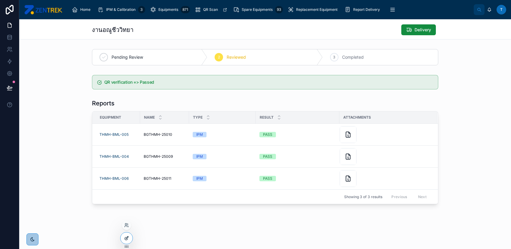
click at [126, 235] on icon at bounding box center [126, 237] width 5 height 5
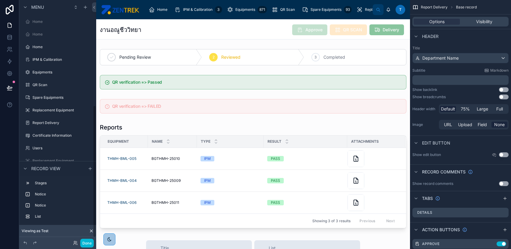
scroll to position [192, 0]
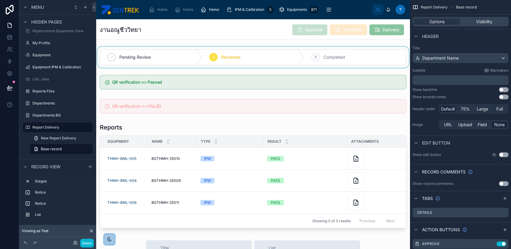
click at [154, 61] on div at bounding box center [253, 57] width 314 height 21
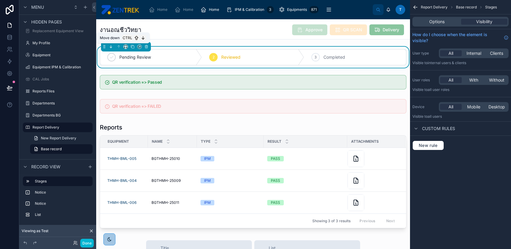
click at [109, 46] on icon at bounding box center [111, 46] width 4 height 4
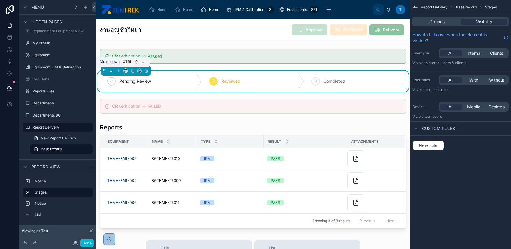
click at [109, 69] on icon at bounding box center [111, 71] width 4 height 4
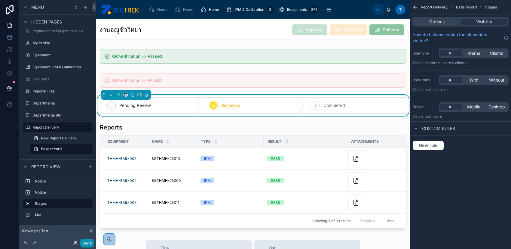
click at [89, 243] on button "Done" at bounding box center [87, 242] width 14 height 9
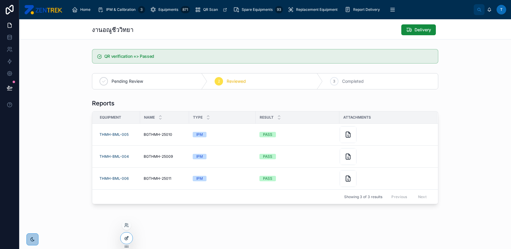
click at [130, 239] on div at bounding box center [126, 237] width 12 height 11
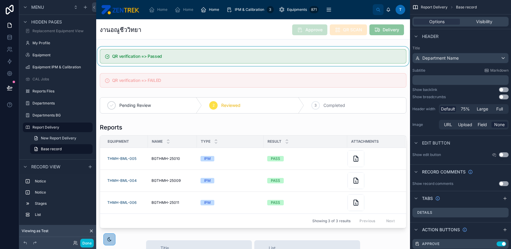
click at [286, 50] on div at bounding box center [253, 56] width 314 height 19
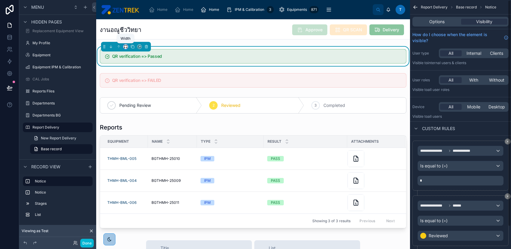
click at [126, 46] on icon at bounding box center [126, 46] width 4 height 4
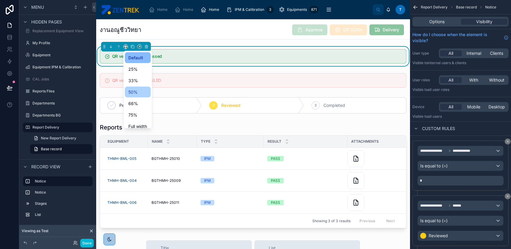
click at [133, 89] on span "50%" at bounding box center [132, 91] width 9 height 7
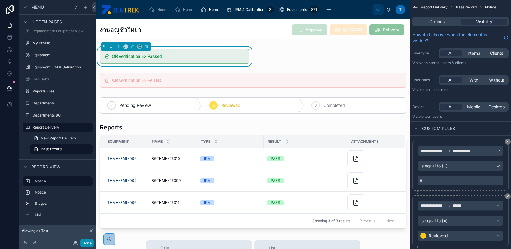
click at [88, 243] on button "Done" at bounding box center [87, 242] width 14 height 9
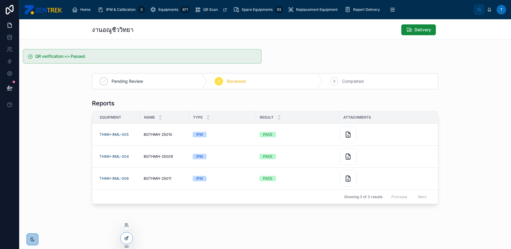
click at [127, 241] on div at bounding box center [126, 237] width 12 height 11
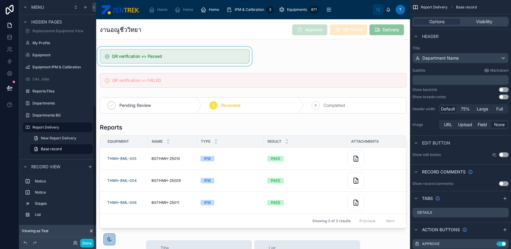
click at [179, 59] on div at bounding box center [174, 56] width 157 height 19
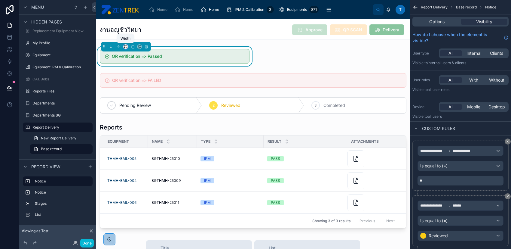
click at [126, 48] on icon at bounding box center [126, 48] width 1 height 0
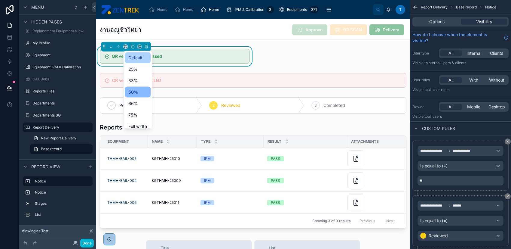
click at [131, 57] on span "Default" at bounding box center [135, 57] width 14 height 7
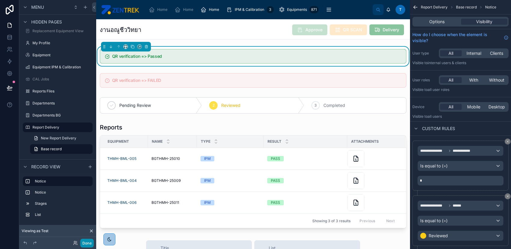
click at [87, 243] on button "Done" at bounding box center [87, 242] width 14 height 9
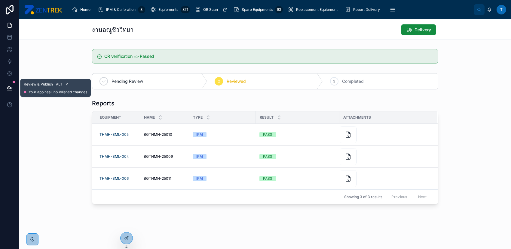
click at [11, 85] on icon at bounding box center [10, 88] width 6 height 6
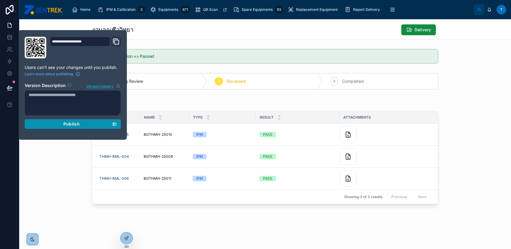
click at [60, 124] on div "Publish" at bounding box center [73, 123] width 88 height 5
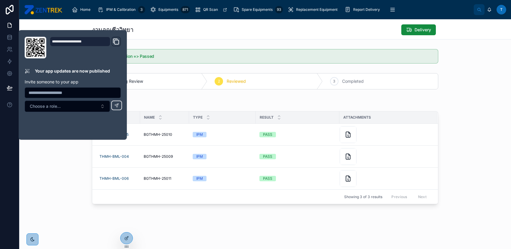
click at [78, 183] on div "Reports Equipment Name Type Result Attachments THMH-BML-005 BGTHMH-25010 BGTHMH…" at bounding box center [265, 151] width 492 height 110
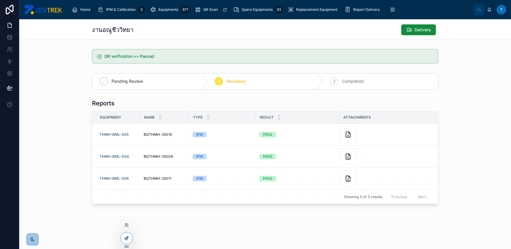
click at [125, 239] on icon at bounding box center [126, 237] width 5 height 5
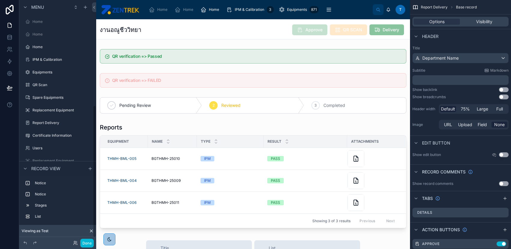
scroll to position [192, 0]
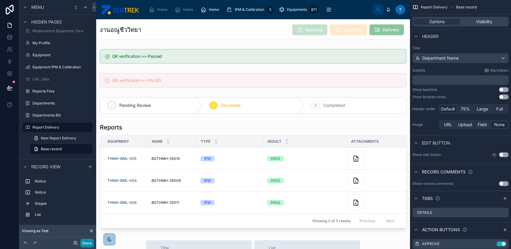
click at [92, 242] on button "Done" at bounding box center [87, 242] width 14 height 9
